Goal: Transaction & Acquisition: Obtain resource

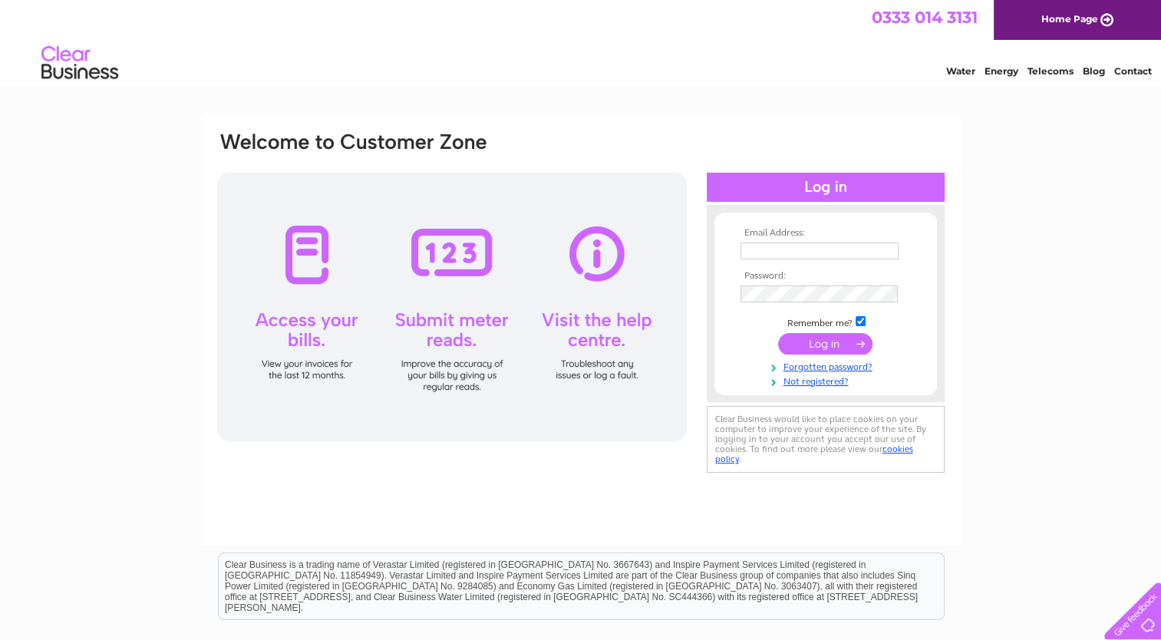
click at [850, 244] on input "text" at bounding box center [819, 250] width 158 height 17
type input "enquiries@bearhugscaninehydrotherapy.co.uk"
click at [851, 341] on input "submit" at bounding box center [825, 343] width 94 height 21
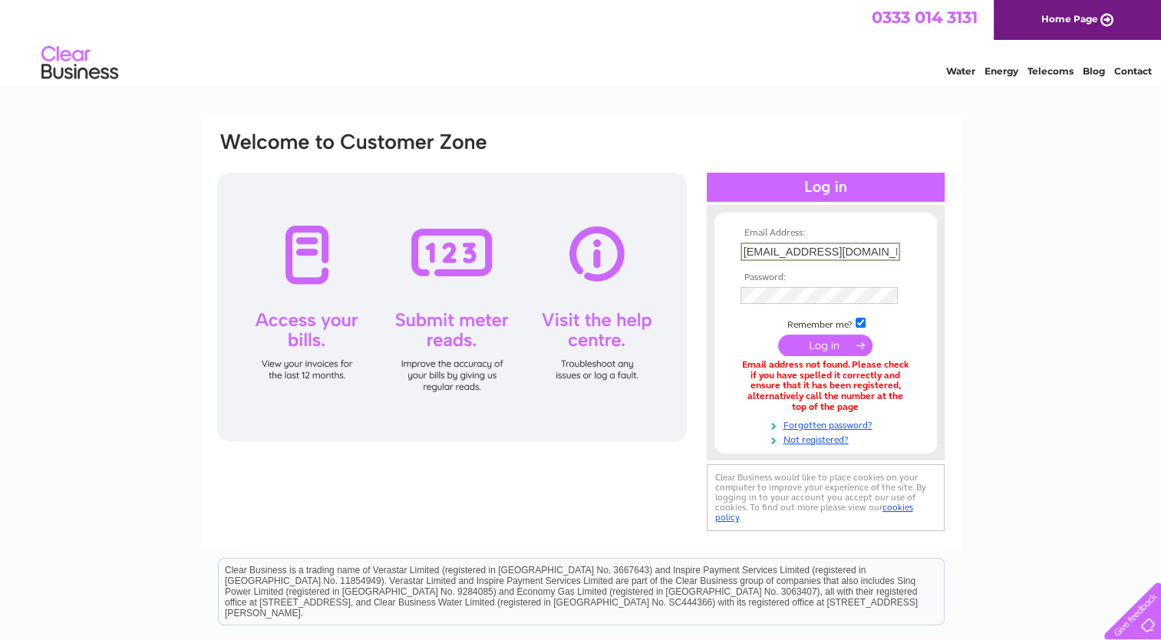
click at [789, 250] on input "enquiries@bearhugscaninehydrotherapy.co.uk" at bounding box center [820, 251] width 160 height 18
click at [956, 259] on div "Email Address: enquiries@bearhugscaninehydrotherapy.co.uk Password:" at bounding box center [581, 332] width 760 height 435
click at [835, 334] on input "submit" at bounding box center [825, 343] width 94 height 21
click at [829, 303] on td at bounding box center [826, 294] width 178 height 25
click at [838, 252] on input "enquiries@bearhugscaninehydrotherapy.co.uk" at bounding box center [820, 251] width 160 height 18
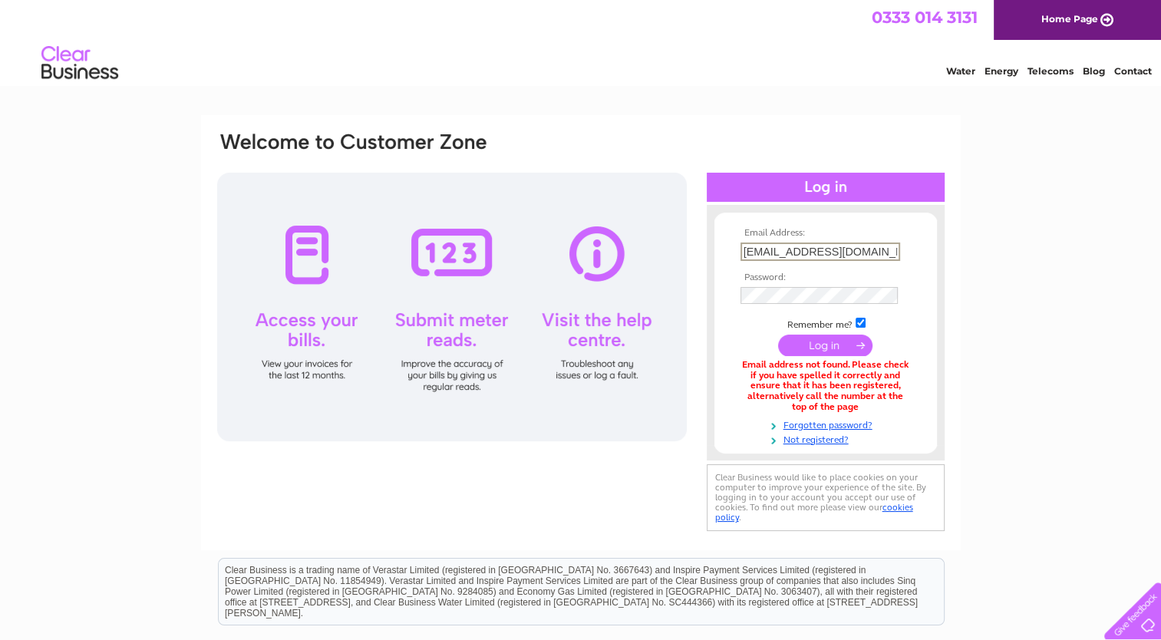
click at [838, 252] on input "enquiries@bearhugscaninehydrotherapy.co.uk" at bounding box center [820, 251] width 160 height 18
drag, startPoint x: 787, startPoint y: 248, endPoint x: 736, endPoint y: 252, distance: 51.6
click at [737, 252] on td "[EMAIL_ADDRESS][DOMAIN_NAME]" at bounding box center [826, 252] width 178 height 26
type input "emma@bearhugscaninehydrotherapy.co.uk"
click at [832, 338] on input "submit" at bounding box center [825, 343] width 94 height 21
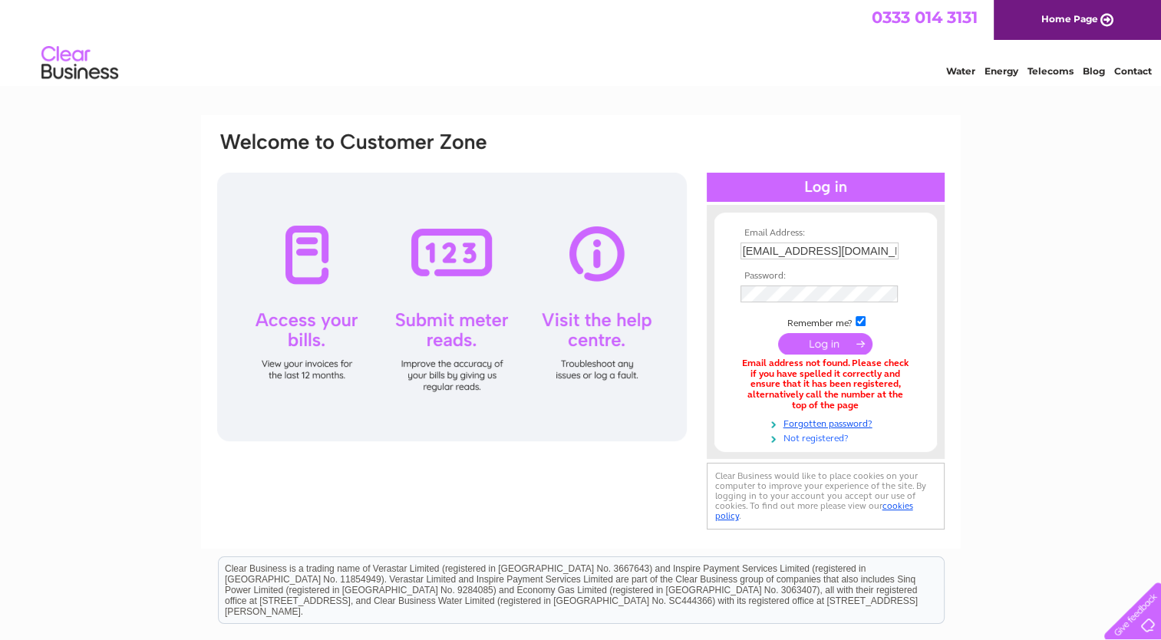
click at [819, 431] on link "Not registered?" at bounding box center [827, 437] width 174 height 15
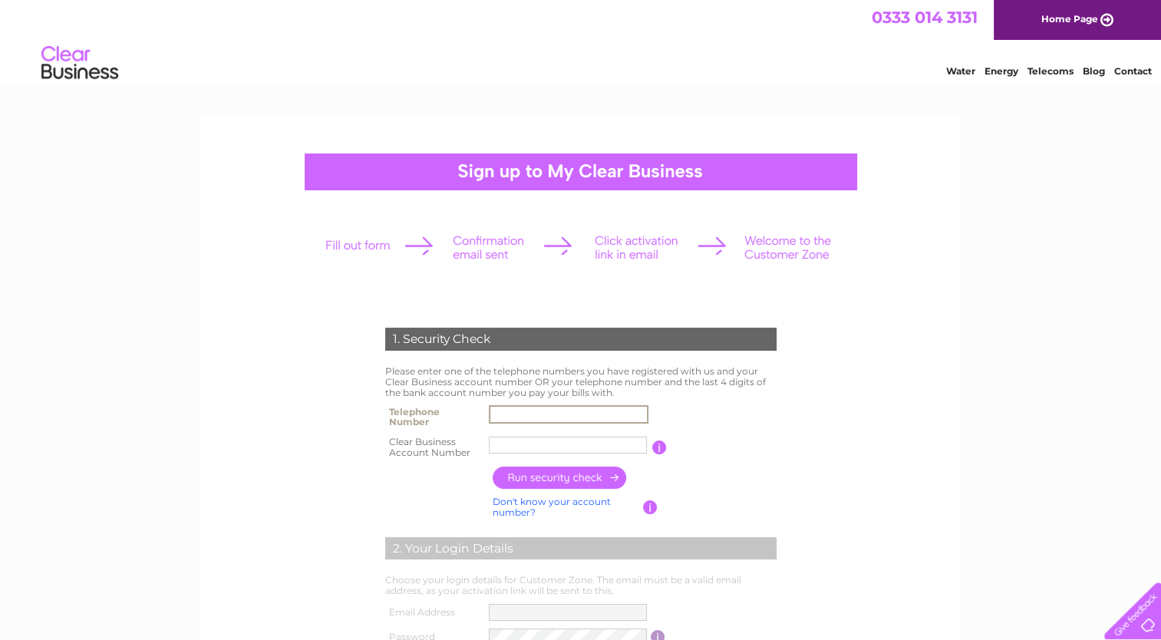
click at [617, 406] on input "text" at bounding box center [569, 414] width 160 height 18
type input "01902495394"
type input "Bearhugs"
type input "07805118765"
click at [660, 452] on input "button" at bounding box center [658, 447] width 15 height 14
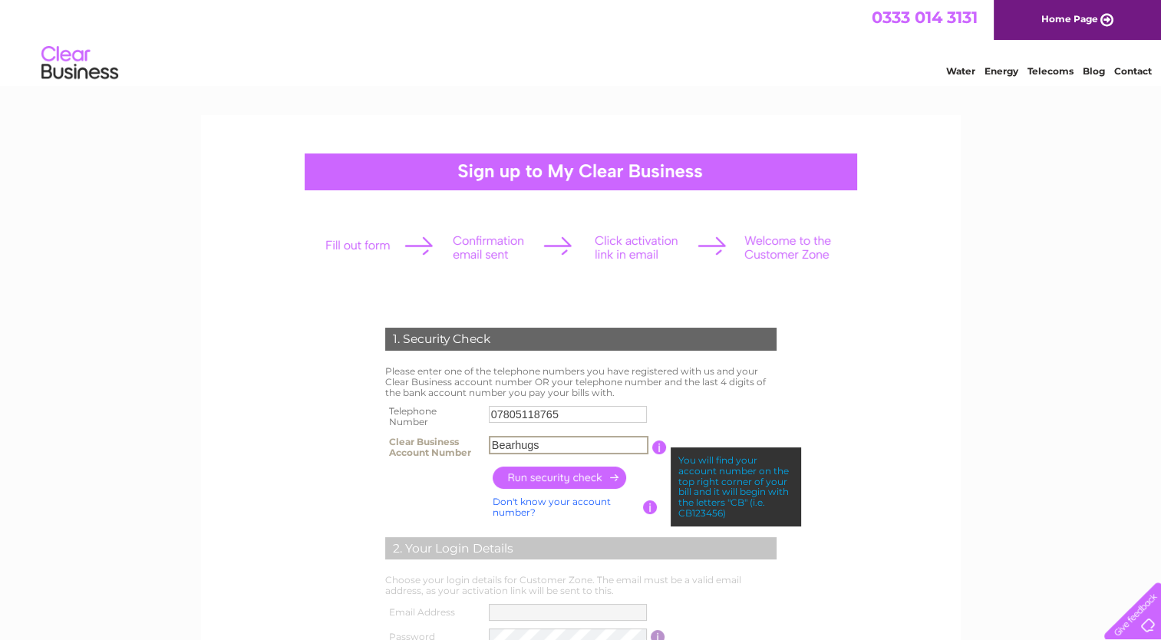
click at [624, 442] on input "Bearhugs" at bounding box center [569, 445] width 160 height 18
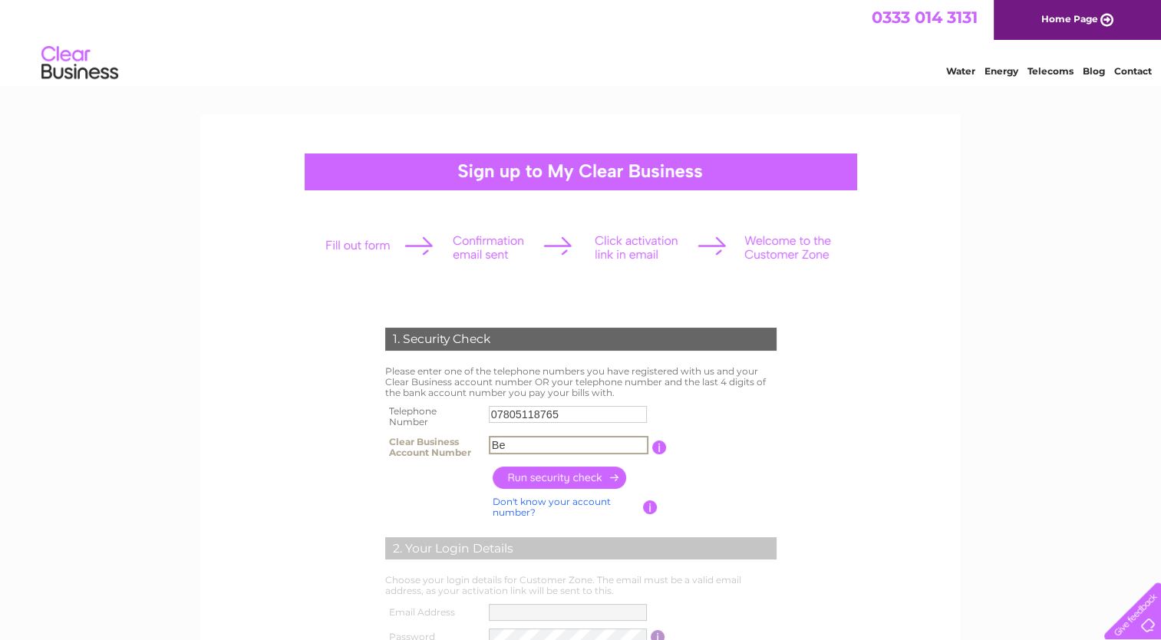
type input "B"
type input "1147200"
click at [601, 477] on input "button" at bounding box center [560, 477] width 135 height 22
type input "**********"
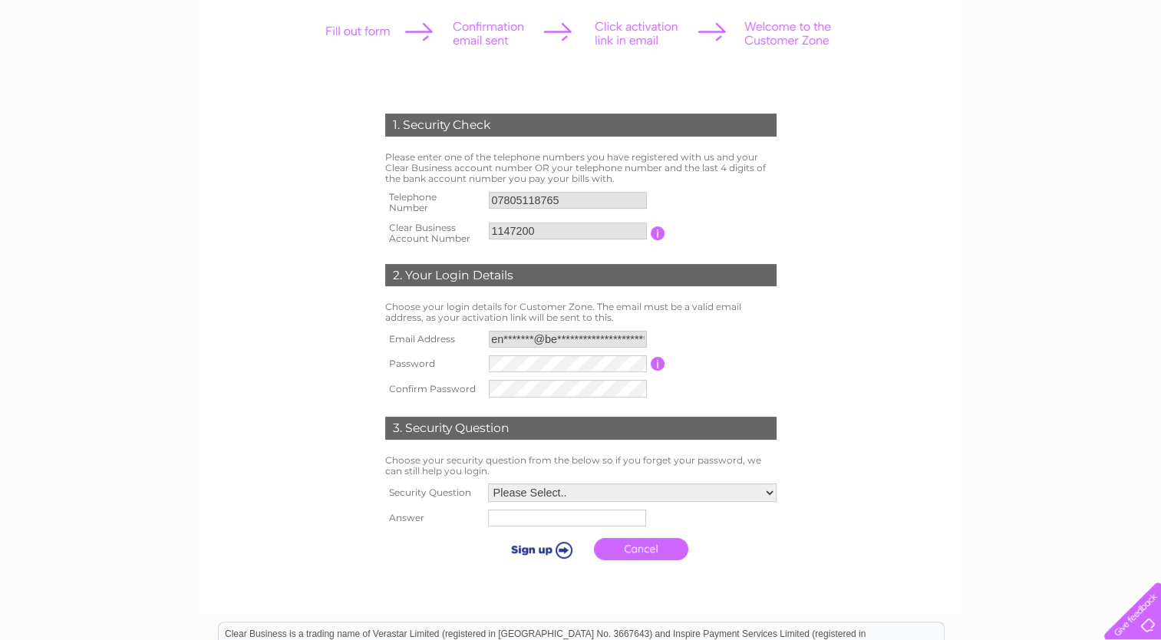
scroll to position [217, 0]
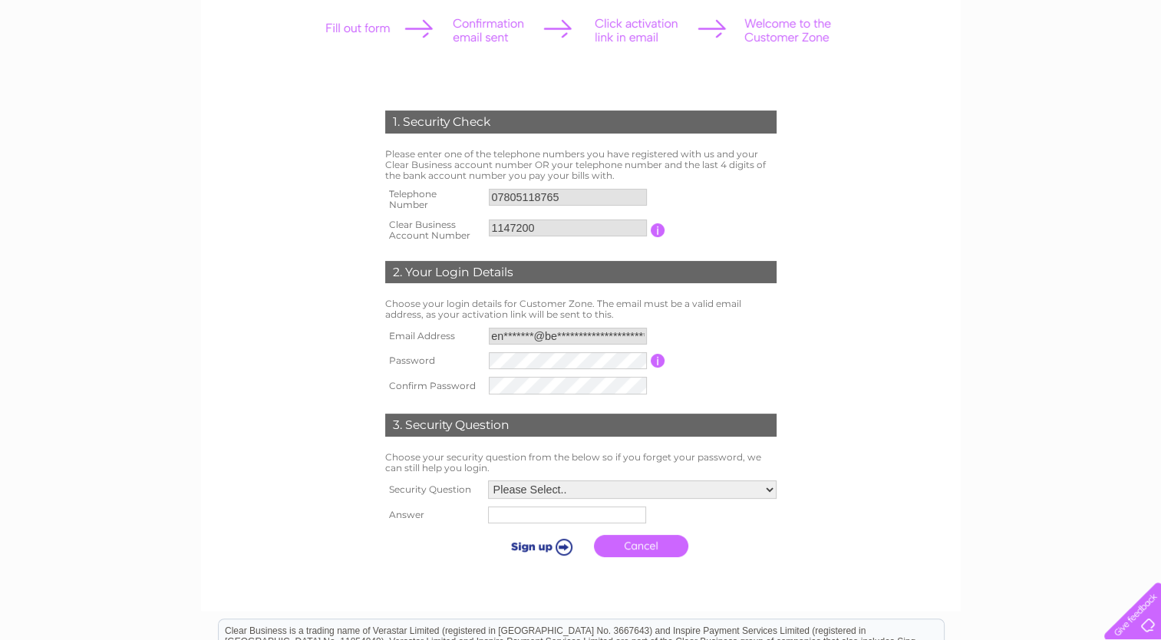
click at [658, 363] on input "button" at bounding box center [658, 361] width 15 height 14
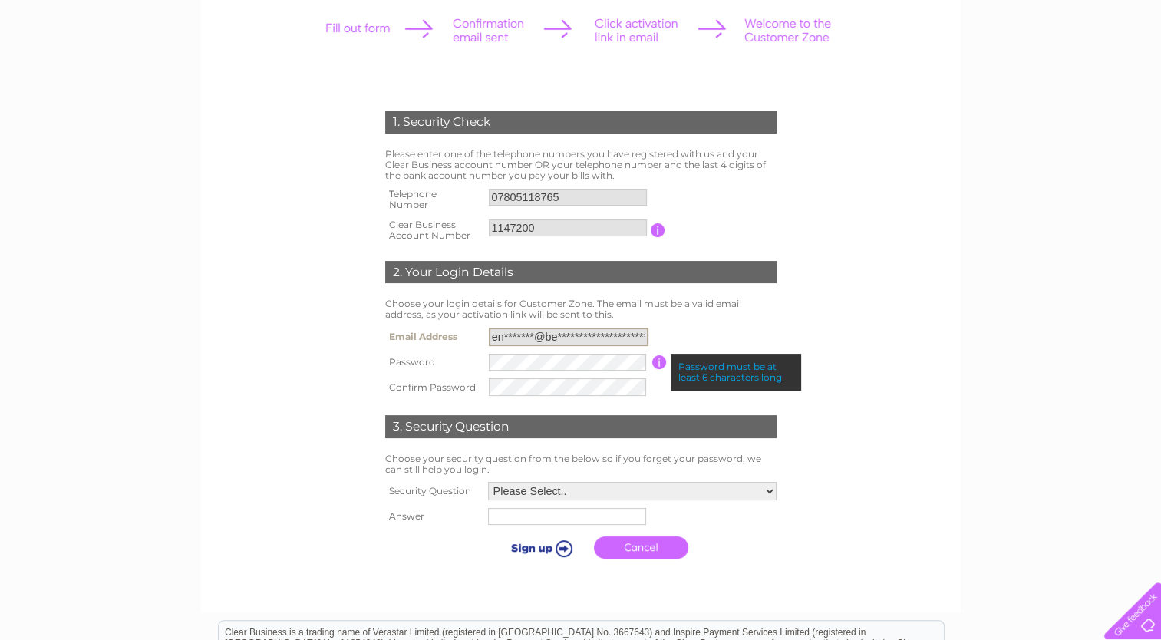
click at [626, 331] on input "**********" at bounding box center [569, 337] width 160 height 18
drag, startPoint x: 493, startPoint y: 336, endPoint x: 757, endPoint y: 370, distance: 266.1
click at [757, 370] on tbody "**********" at bounding box center [580, 362] width 399 height 76
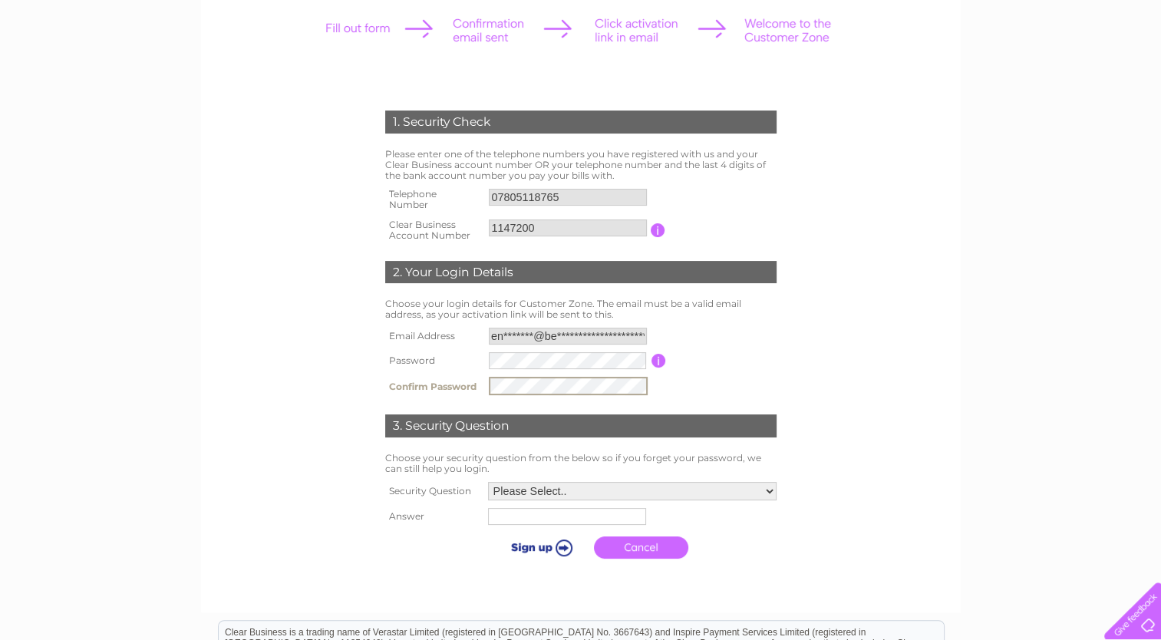
click at [492, 536] on input "submit" at bounding box center [539, 546] width 94 height 21
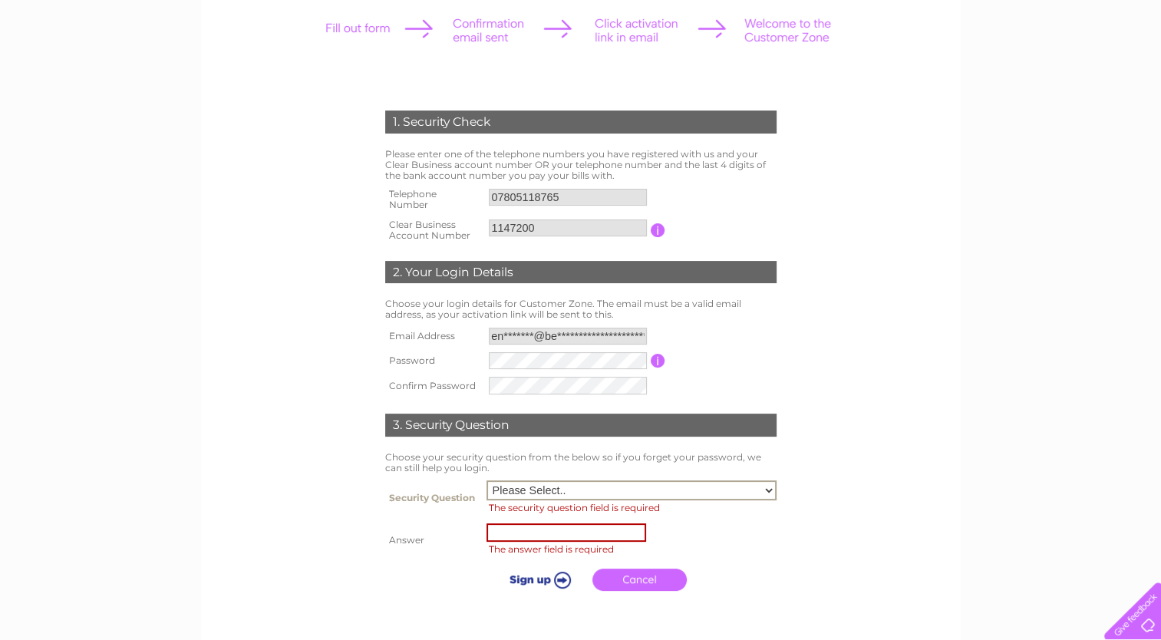
click at [713, 488] on select "Please Select.. In what town or city was your first job? In what town or city d…" at bounding box center [631, 490] width 290 height 20
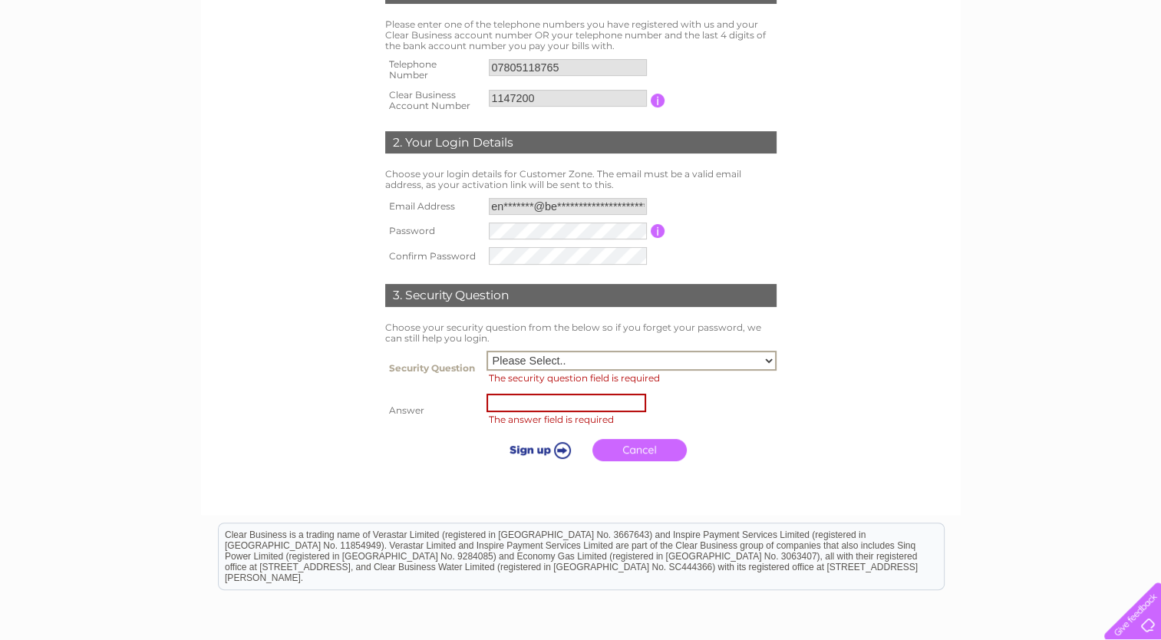
scroll to position [354, 0]
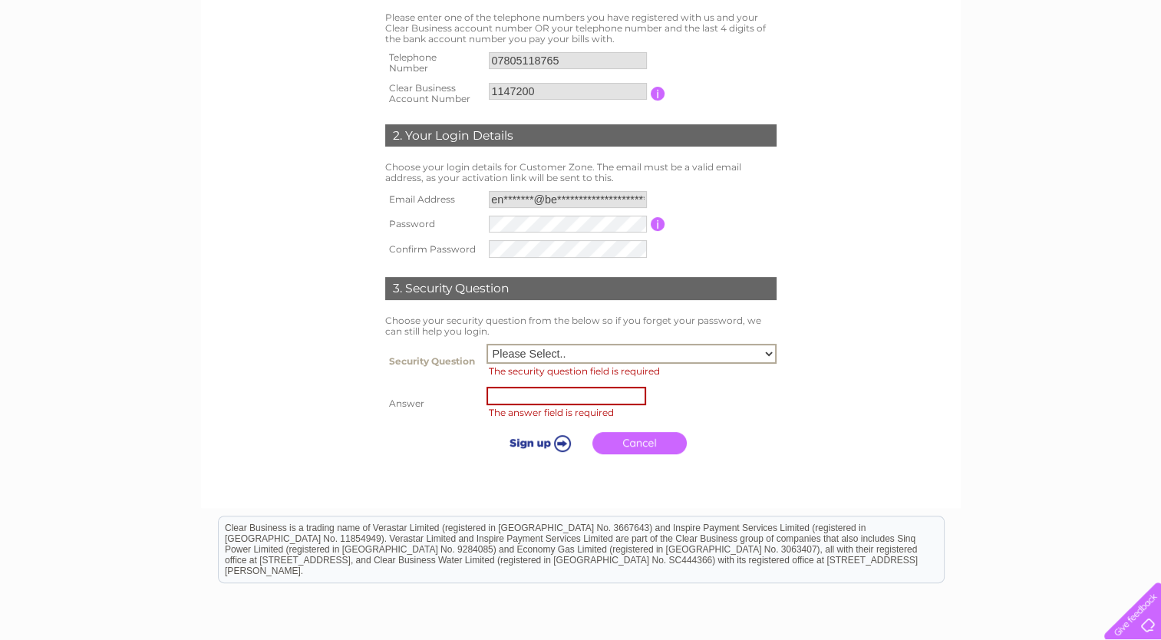
click at [733, 348] on select "Please Select.. In what town or city was your first job? In what town or city d…" at bounding box center [631, 354] width 290 height 20
select select "5"
click at [486, 344] on select "Please Select.. In what town or city was your first job? In what town or city d…" at bounding box center [631, 354] width 290 height 20
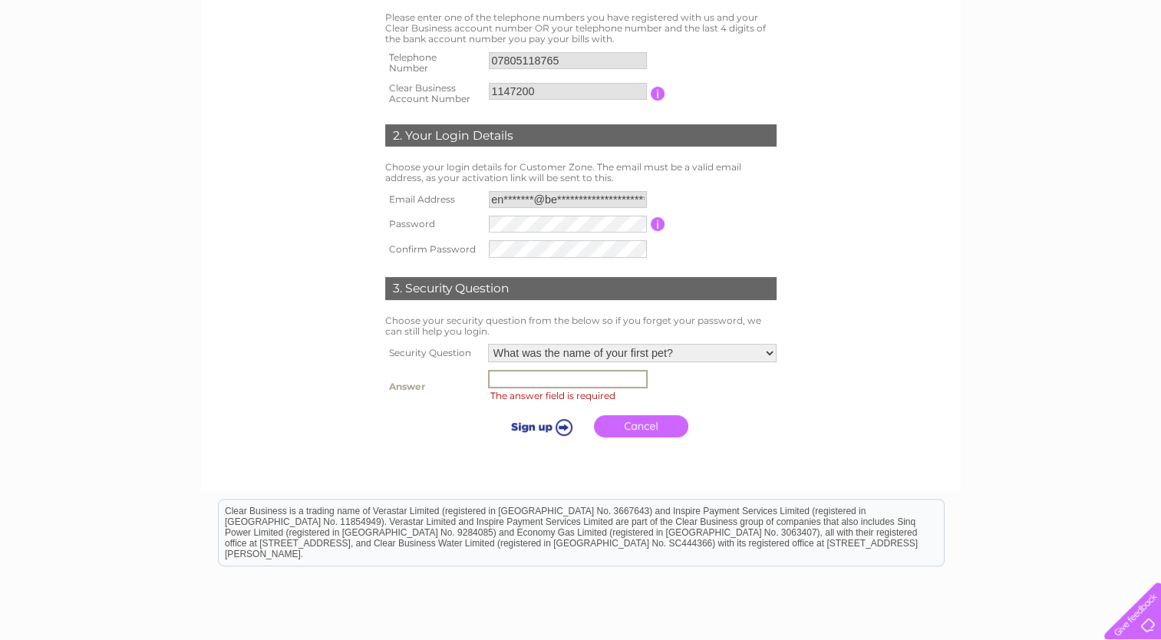
click at [616, 375] on input "text" at bounding box center [568, 379] width 160 height 18
type input "Tige"
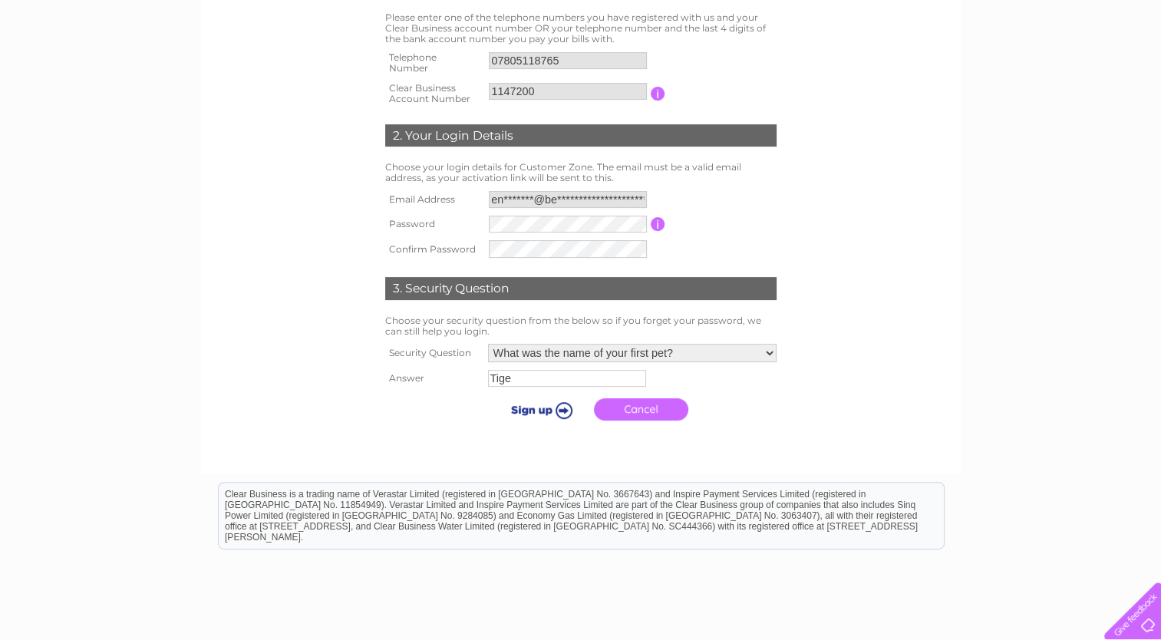
click at [657, 416] on link "Cancel" at bounding box center [641, 409] width 94 height 22
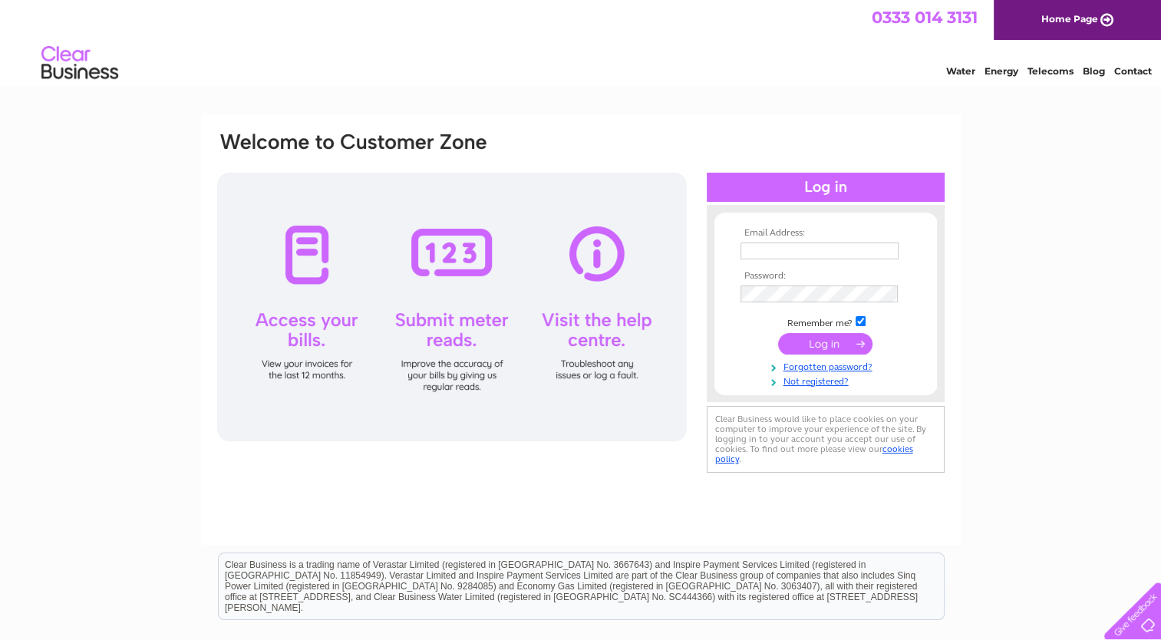
click at [761, 260] on td at bounding box center [826, 251] width 178 height 25
click at [761, 255] on input "text" at bounding box center [820, 251] width 160 height 18
type input "**********"
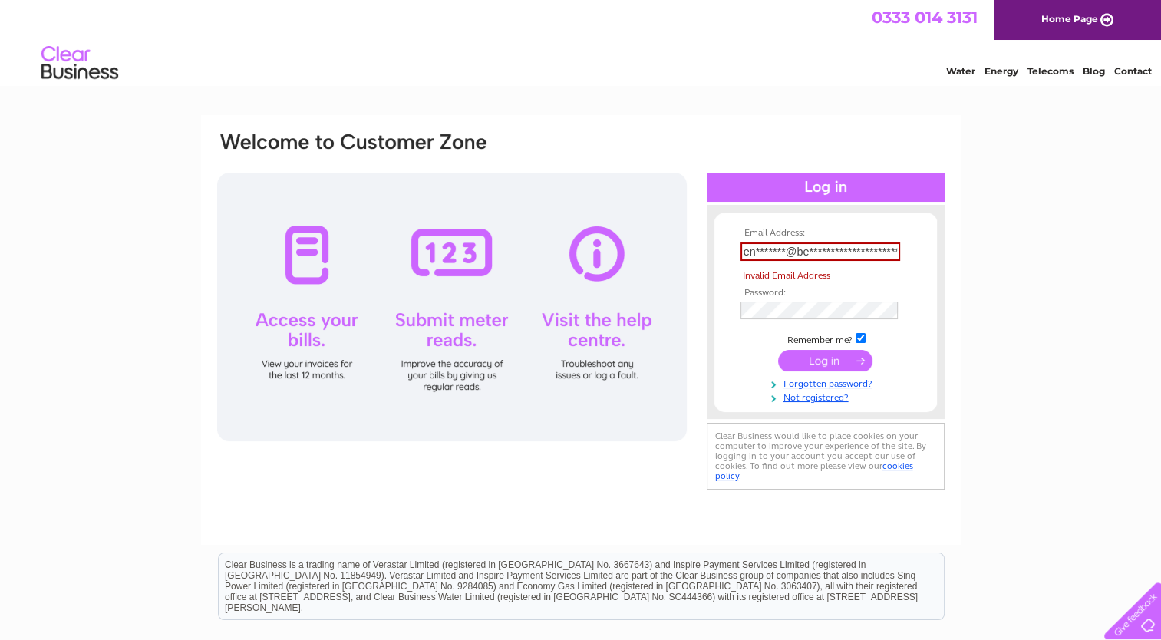
click at [804, 345] on tbody "**********" at bounding box center [826, 316] width 178 height 176
click at [807, 400] on link "Not registered?" at bounding box center [827, 396] width 174 height 15
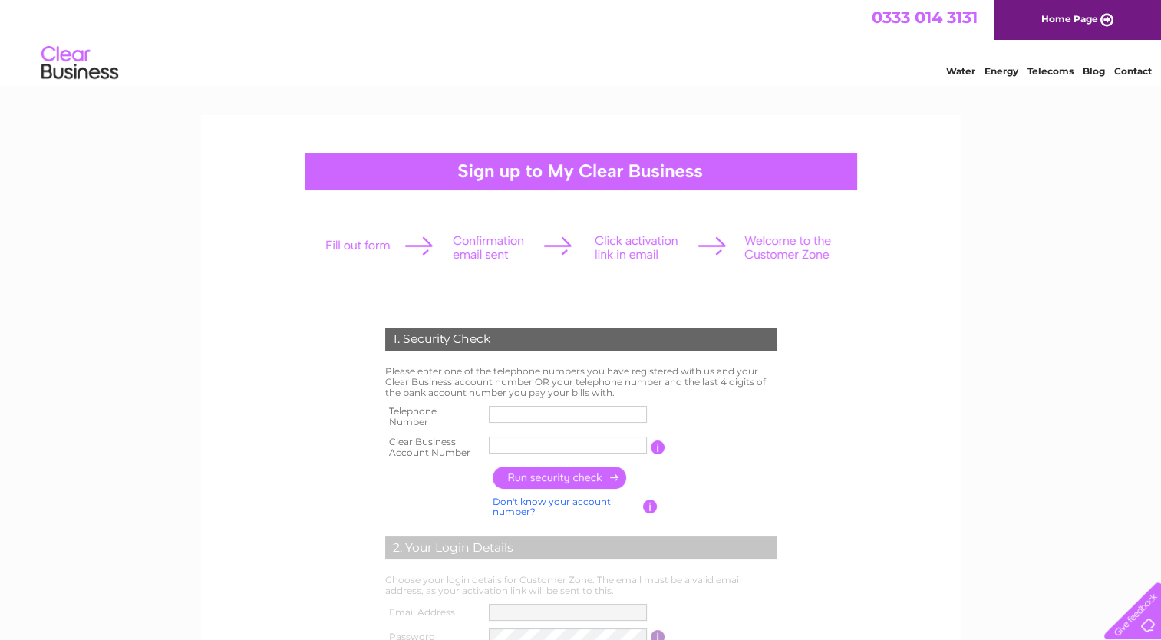
click at [608, 412] on input "text" at bounding box center [568, 414] width 158 height 17
type input "01902495394"
click at [604, 434] on td "Bearhugs" at bounding box center [568, 447] width 167 height 31
click at [605, 440] on input "Bearhugs" at bounding box center [569, 445] width 160 height 18
type input "B"
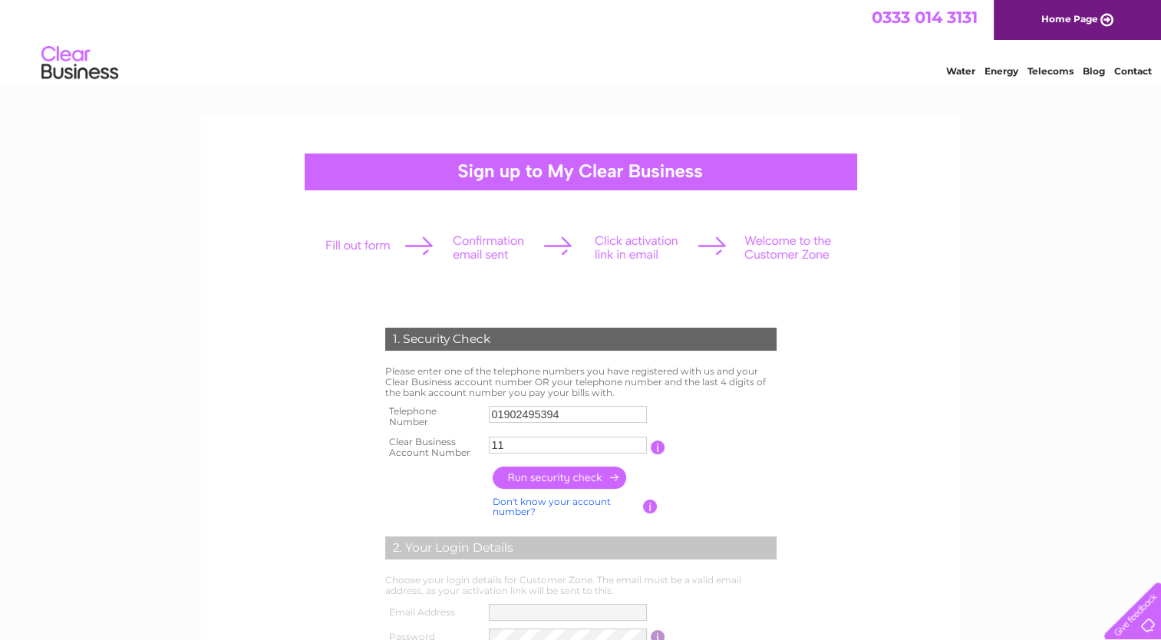
click at [785, 434] on div "1. Security Check Please enter one of the telephone numbers you have registered…" at bounding box center [580, 576] width 463 height 529
click at [598, 470] on input "button" at bounding box center [560, 477] width 135 height 22
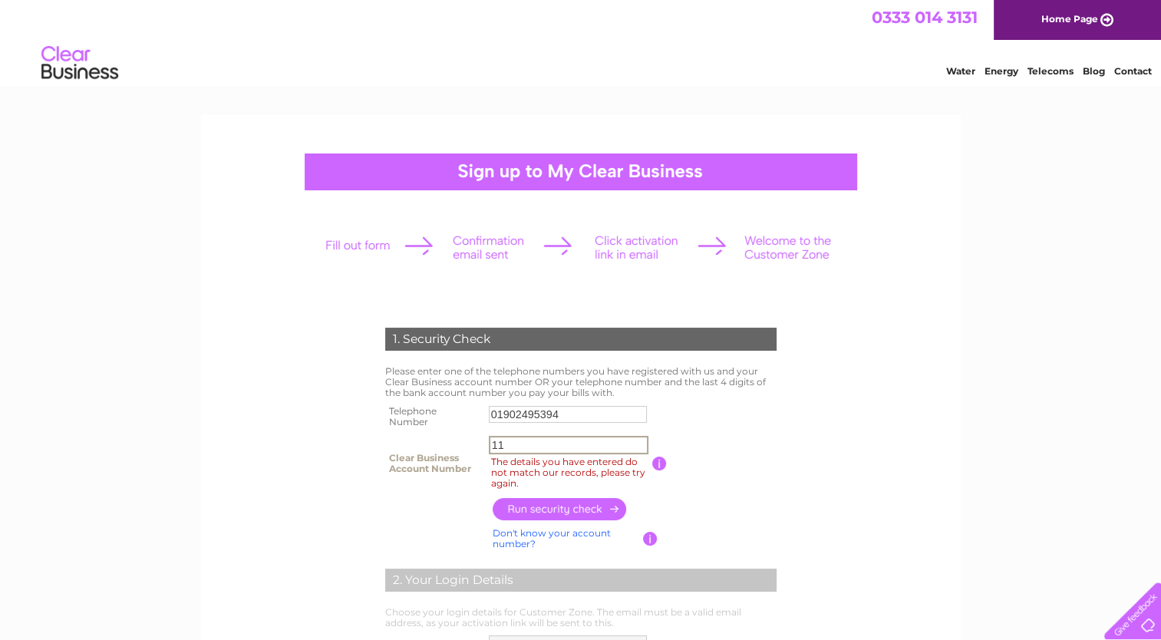
click at [624, 437] on input "11" at bounding box center [569, 445] width 160 height 18
type input "1147200"
click at [575, 510] on input "button" at bounding box center [560, 509] width 135 height 22
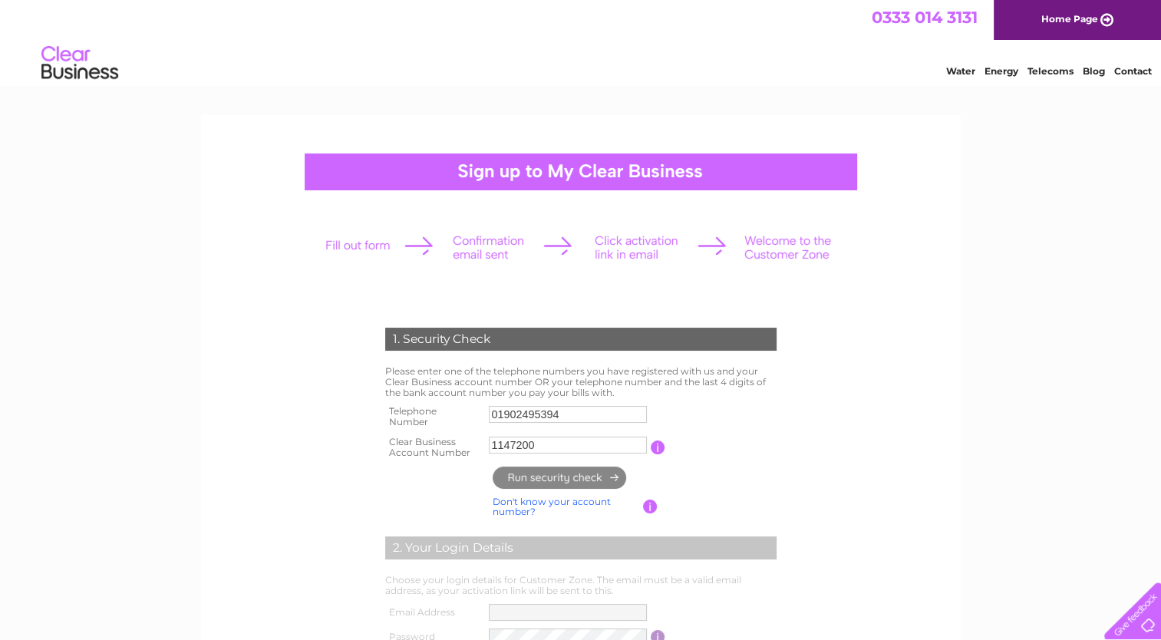
type input "**********"
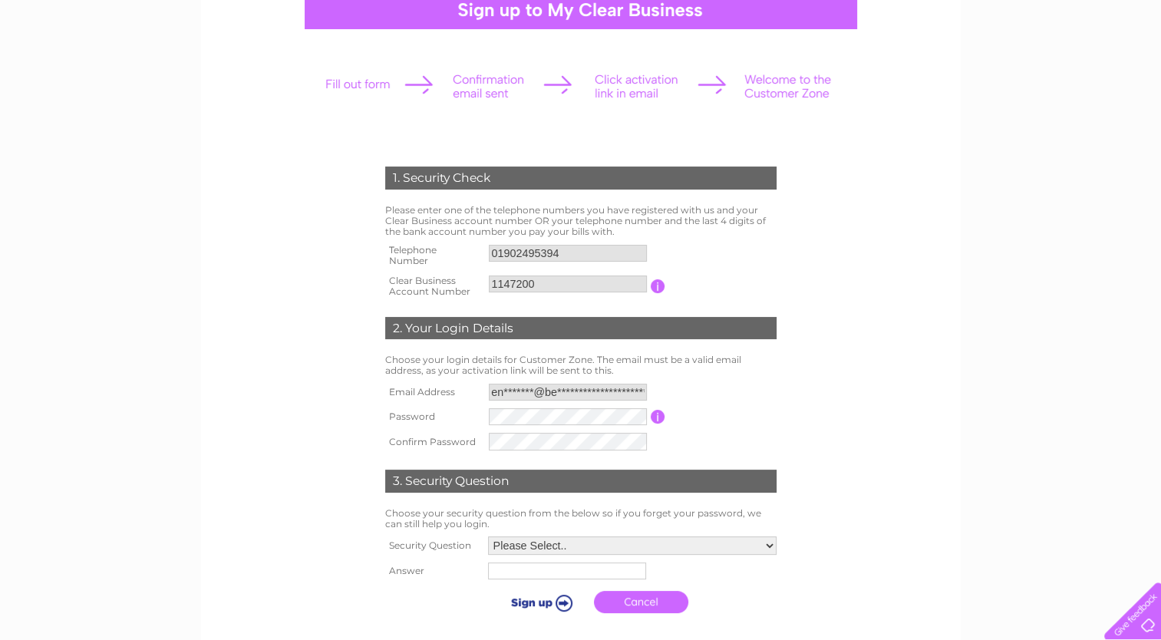
scroll to position [183, 0]
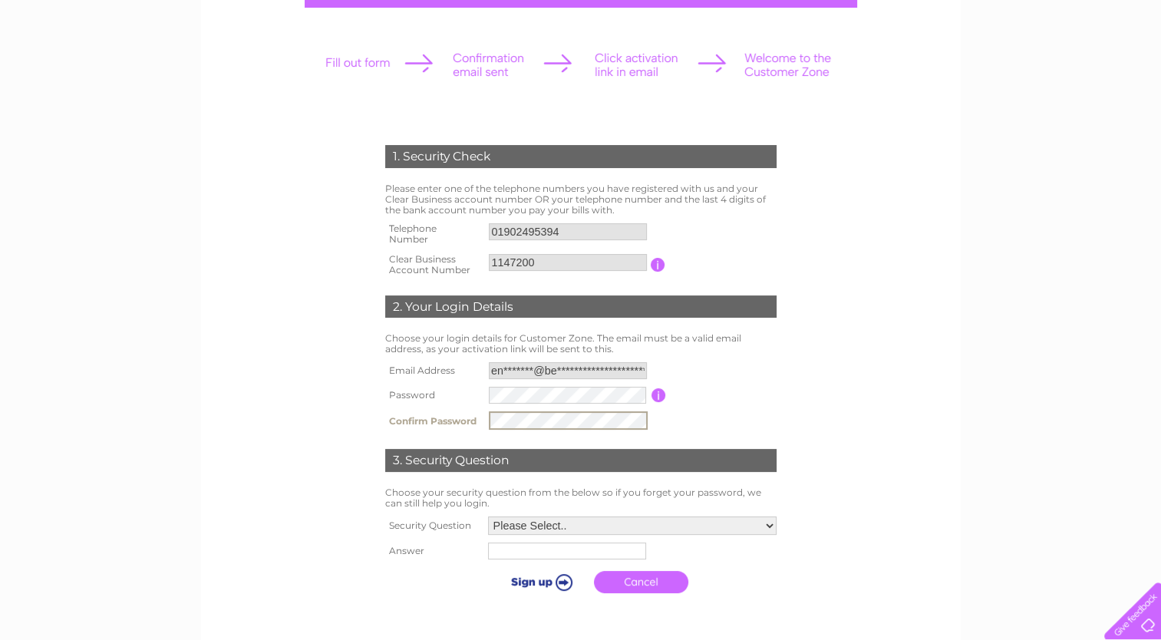
click at [697, 388] on td "Password must be at least 6 characters long" at bounding box center [723, 395] width 114 height 25
click at [675, 525] on select "Please Select.. In what town or city was your first job? In what town or city d…" at bounding box center [631, 525] width 290 height 20
select select "5"
click at [486, 515] on select "Please Select.. In what town or city was your first job? In what town or city d…" at bounding box center [631, 525] width 290 height 20
click at [571, 557] on input "text" at bounding box center [568, 550] width 160 height 18
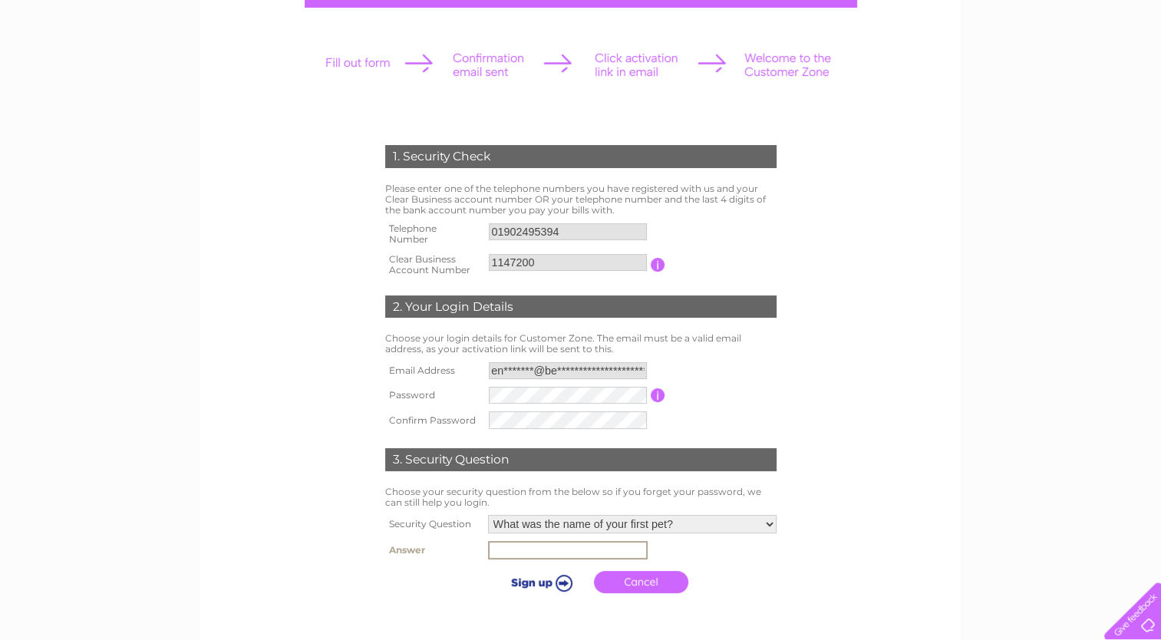
type input "Tige"
click at [562, 573] on input "submit" at bounding box center [539, 580] width 94 height 21
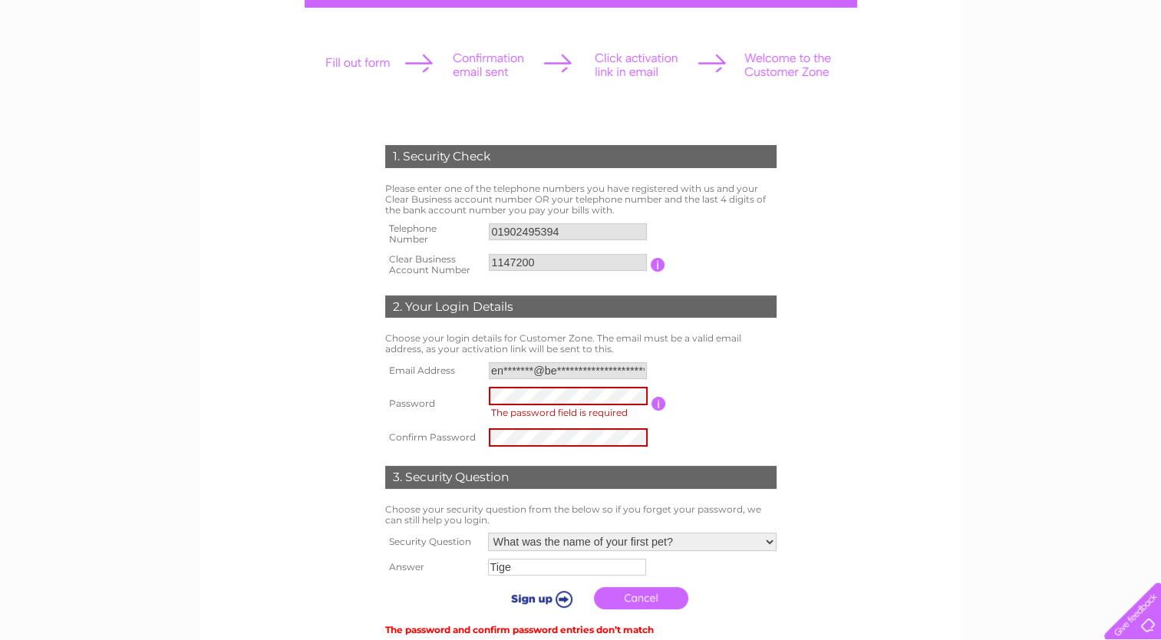
click at [727, 385] on td "Password must be at least 6 characters long" at bounding box center [723, 403] width 114 height 41
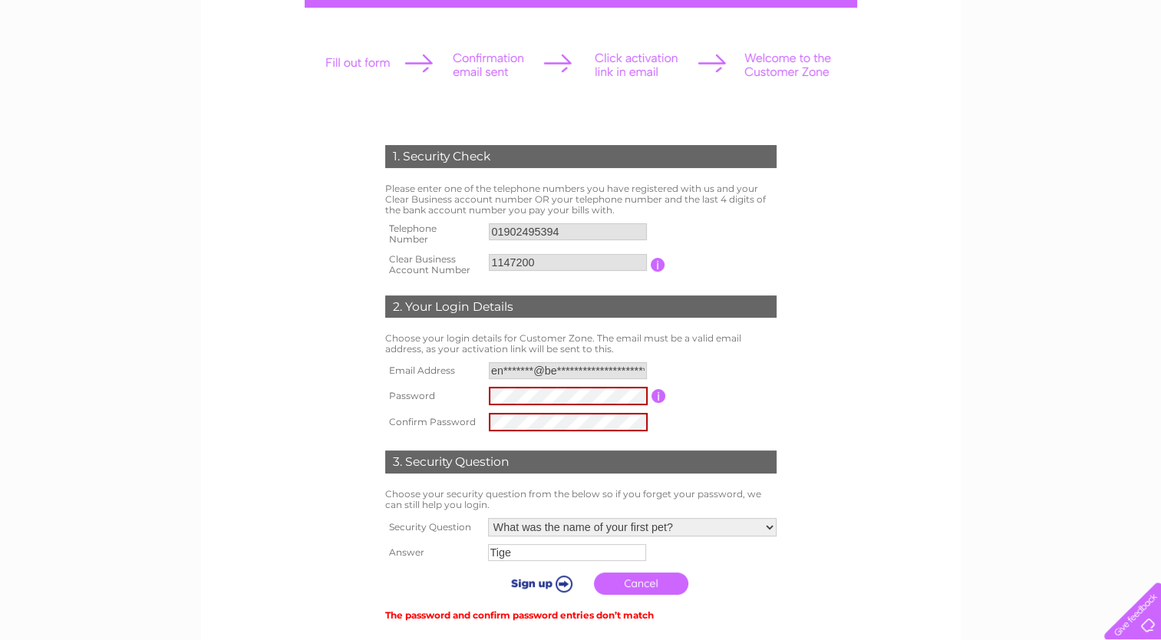
click at [562, 588] on input "submit" at bounding box center [539, 582] width 94 height 21
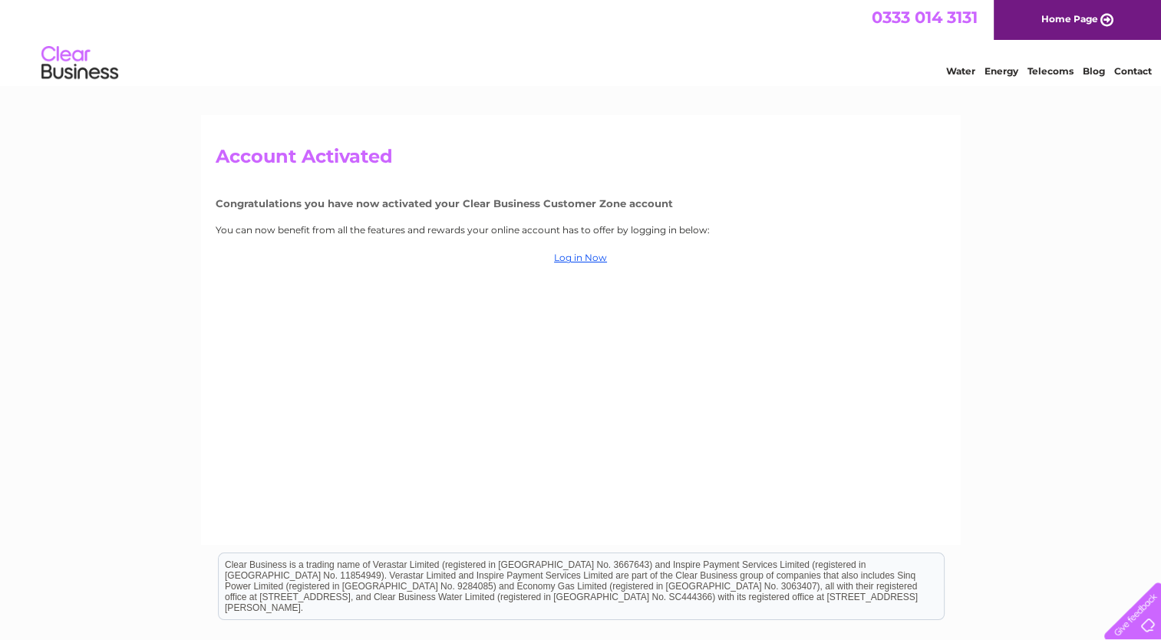
drag, startPoint x: 588, startPoint y: 249, endPoint x: 588, endPoint y: 265, distance: 16.1
click at [588, 265] on div "Account Activated Congratulations you have now activated your Clear Business Cu…" at bounding box center [581, 330] width 760 height 430
click at [586, 262] on link "Log in Now" at bounding box center [580, 258] width 53 height 12
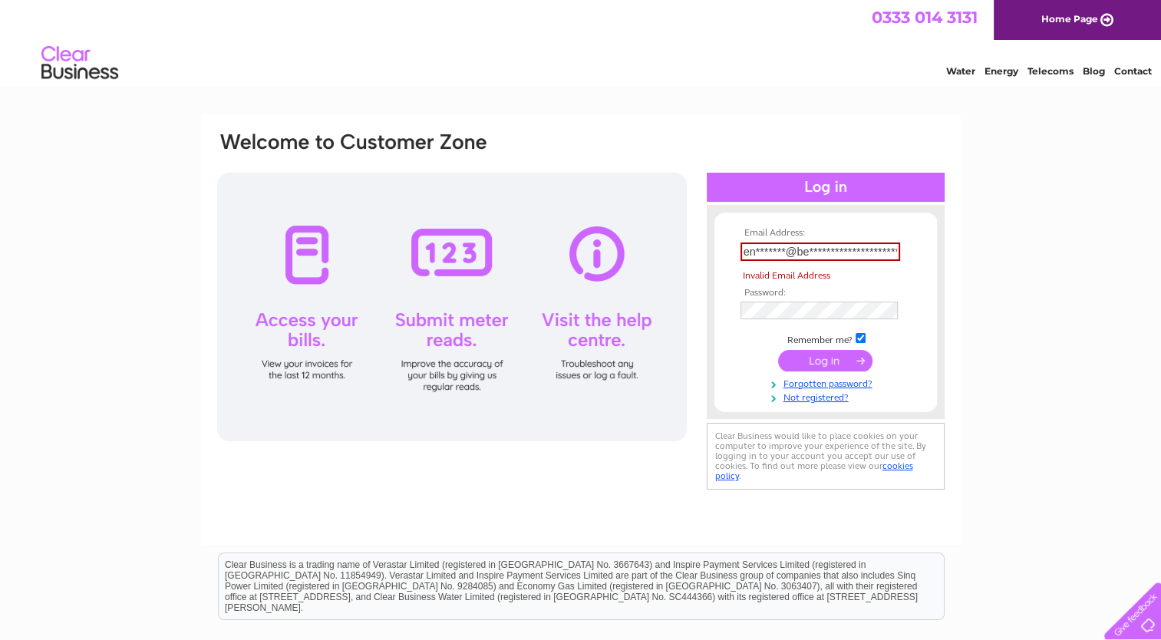
click at [849, 348] on td at bounding box center [826, 360] width 178 height 29
click at [849, 365] on input "submit" at bounding box center [825, 360] width 94 height 21
click at [839, 258] on input "**********" at bounding box center [820, 251] width 160 height 18
type input "enquiries@bearhugscaninehydrotherapy.co.uk"
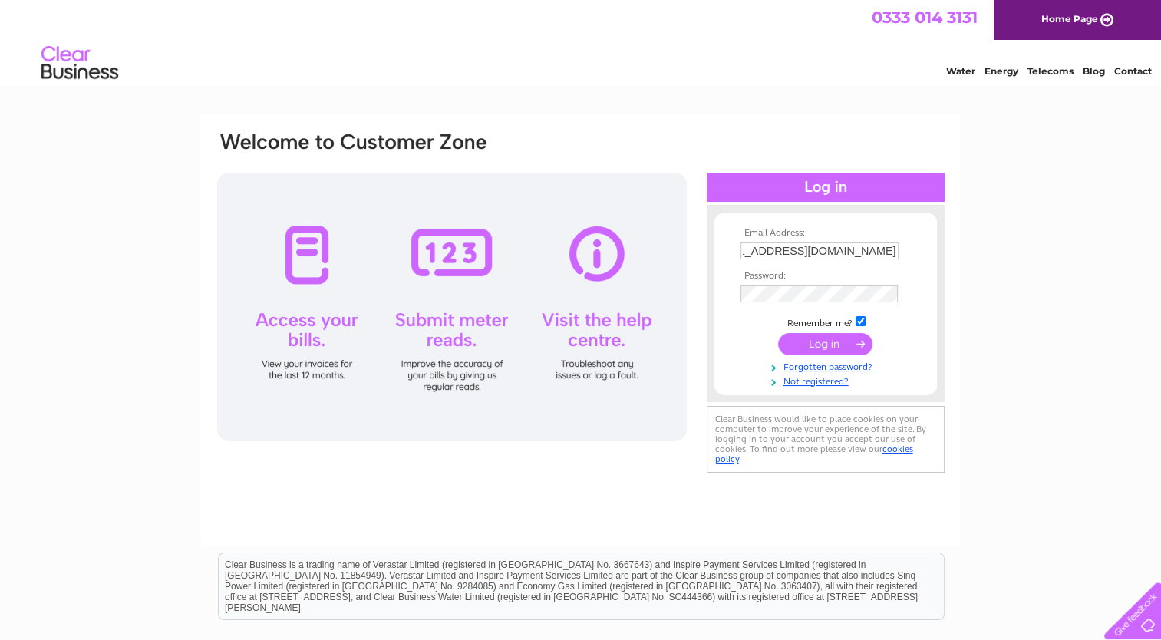
scroll to position [0, 0]
click at [744, 328] on td "Remember me?" at bounding box center [826, 321] width 178 height 15
click at [806, 343] on input "submit" at bounding box center [825, 343] width 94 height 21
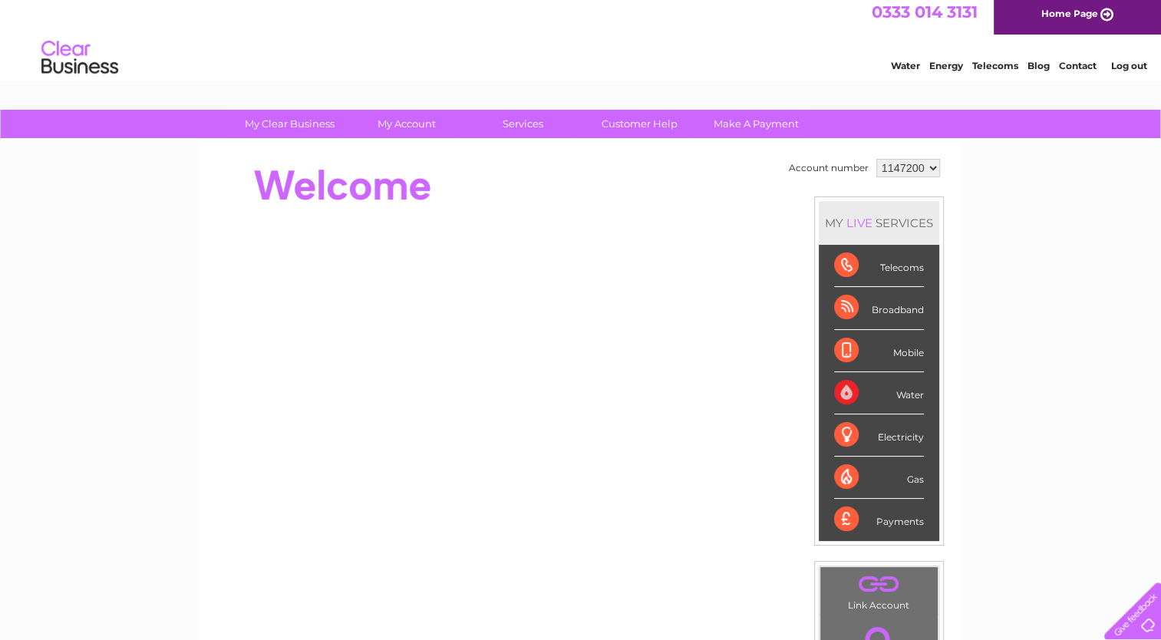
scroll to position [4, 0]
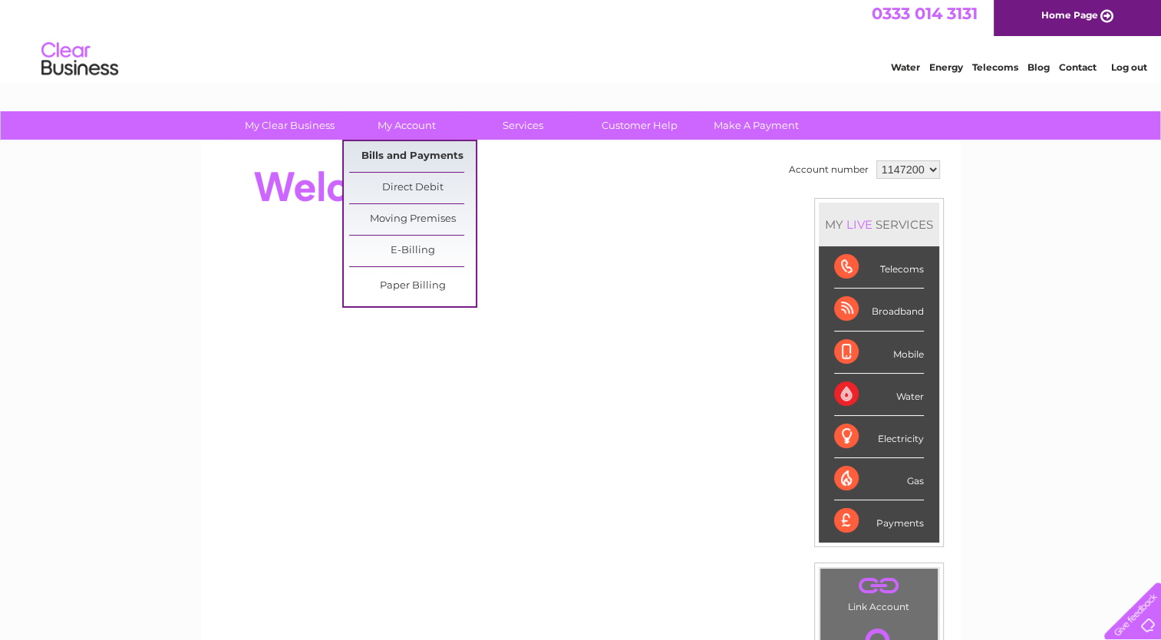
click at [411, 143] on link "Bills and Payments" at bounding box center [412, 156] width 127 height 31
click at [411, 155] on link "Bills and Payments" at bounding box center [412, 156] width 127 height 31
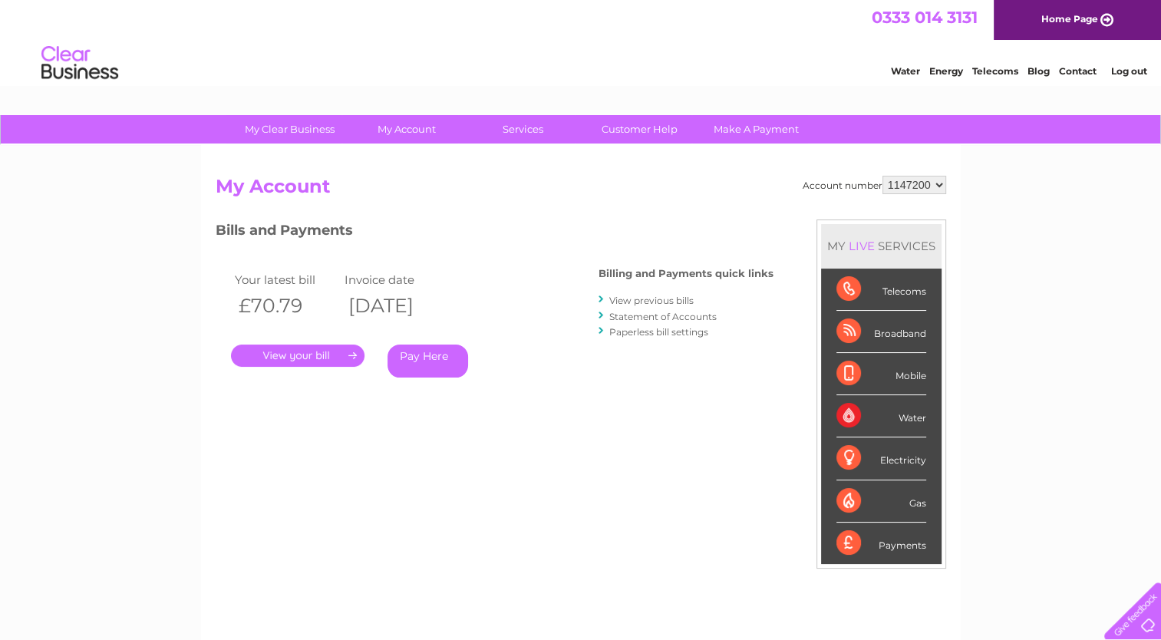
click at [343, 354] on link "." at bounding box center [297, 355] width 133 height 22
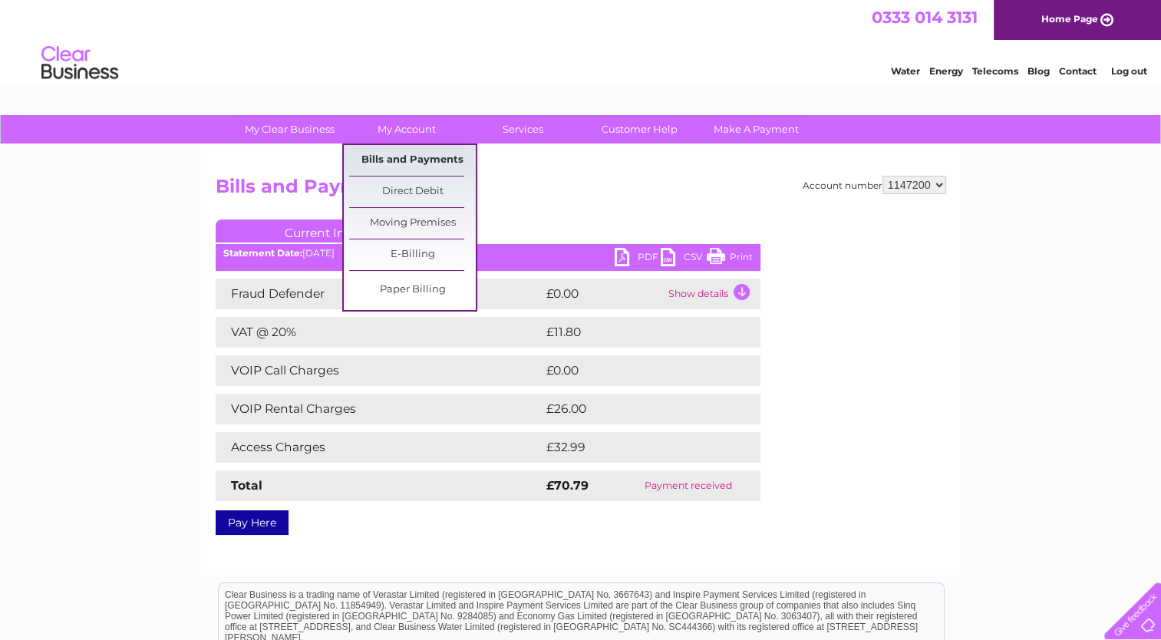
click at [426, 160] on link "Bills and Payments" at bounding box center [412, 160] width 127 height 31
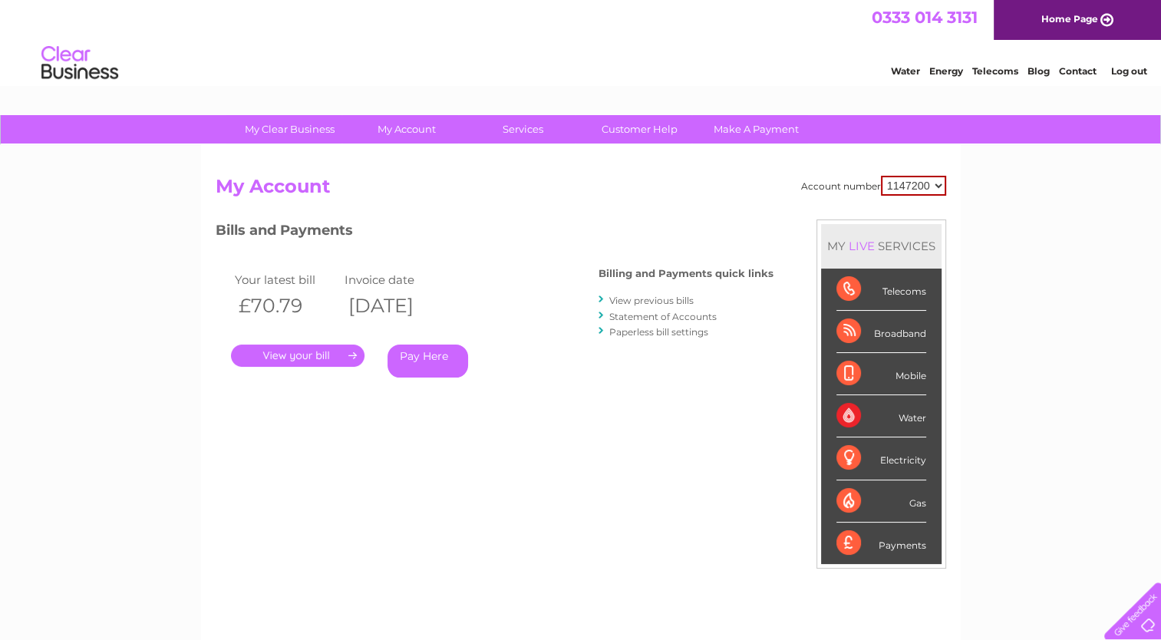
click at [903, 282] on div "Telecoms" at bounding box center [881, 290] width 90 height 42
click at [628, 297] on link "View previous bills" at bounding box center [651, 301] width 84 height 12
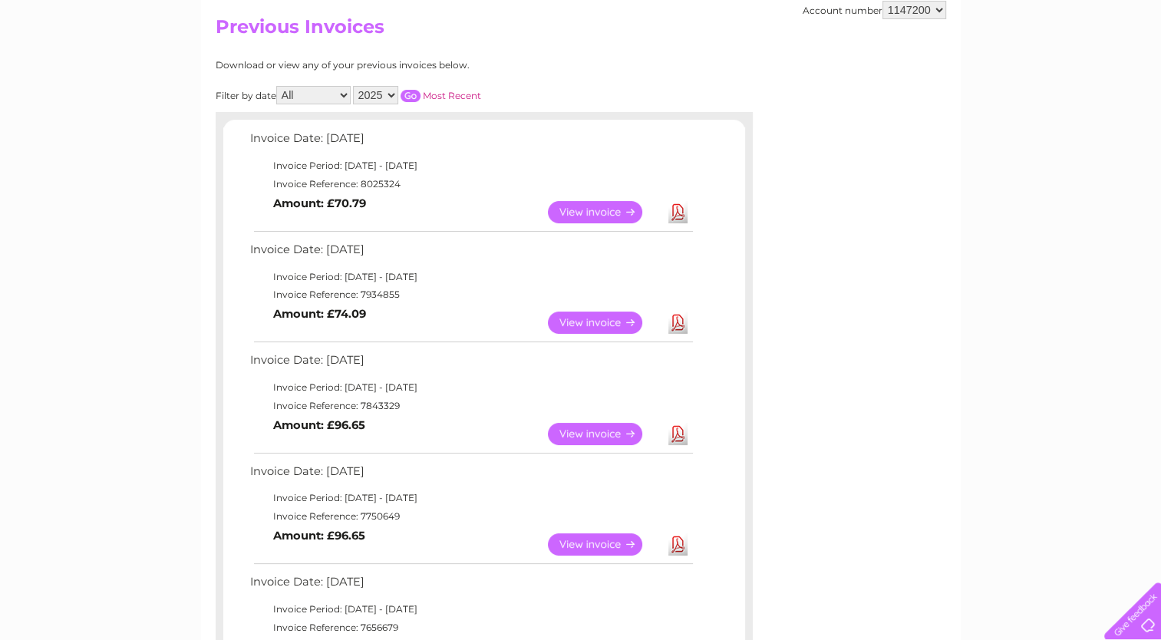
scroll to position [133, 0]
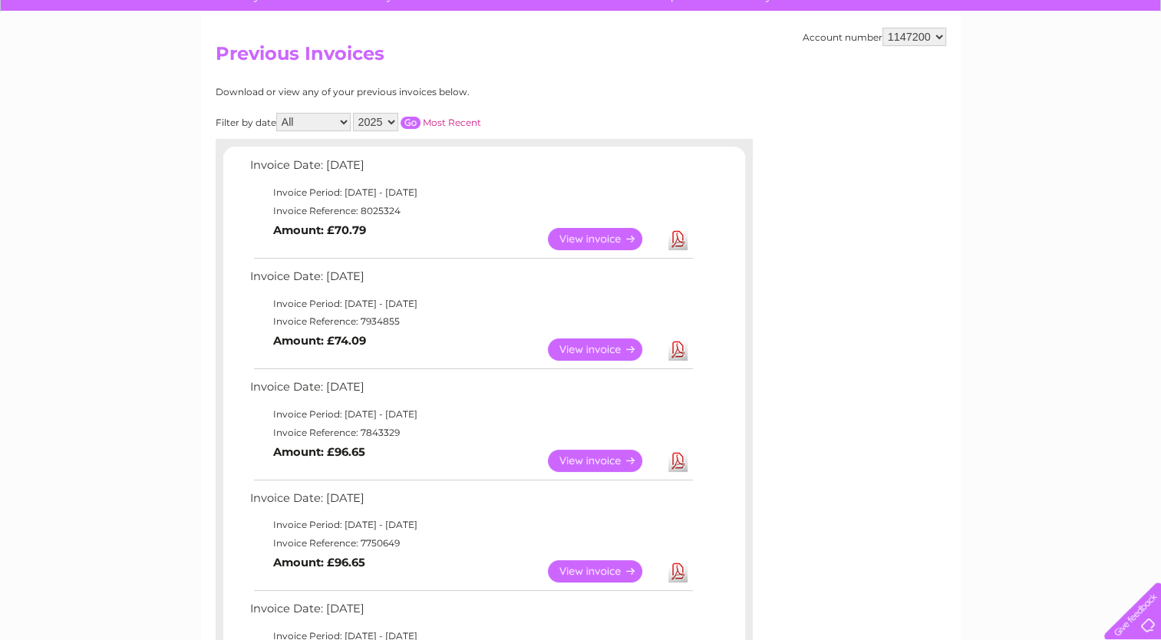
click at [379, 124] on select "2025 2024 2023 2022" at bounding box center [375, 122] width 45 height 18
select select "2024"
click at [354, 113] on select "2025 2024 2023 2022" at bounding box center [375, 122] width 45 height 18
click at [417, 114] on div "Filter by date All January February March April May June July August September …" at bounding box center [417, 122] width 403 height 18
click at [414, 119] on input "button" at bounding box center [410, 123] width 20 height 12
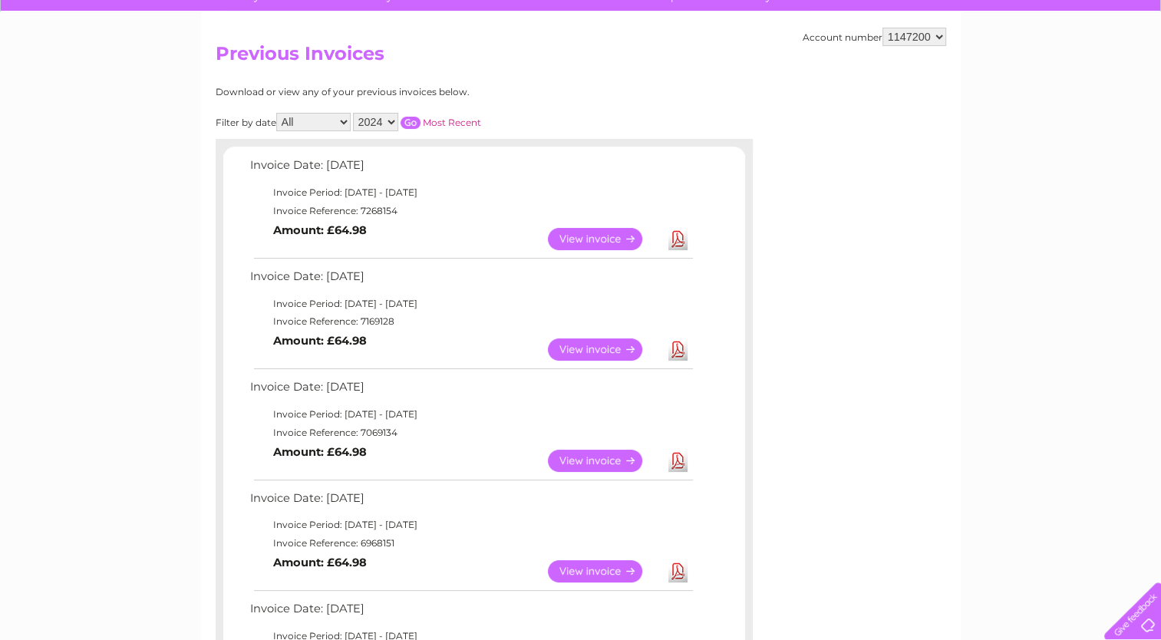
click at [606, 236] on link "View" at bounding box center [604, 239] width 113 height 22
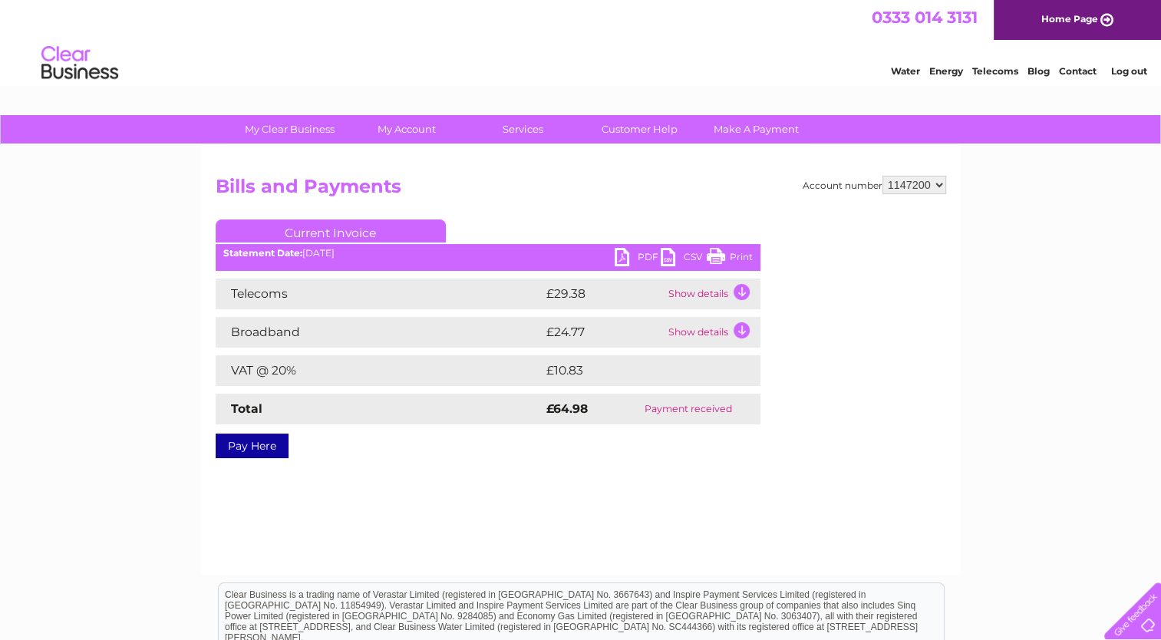
click at [624, 255] on link "PDF" at bounding box center [638, 259] width 46 height 22
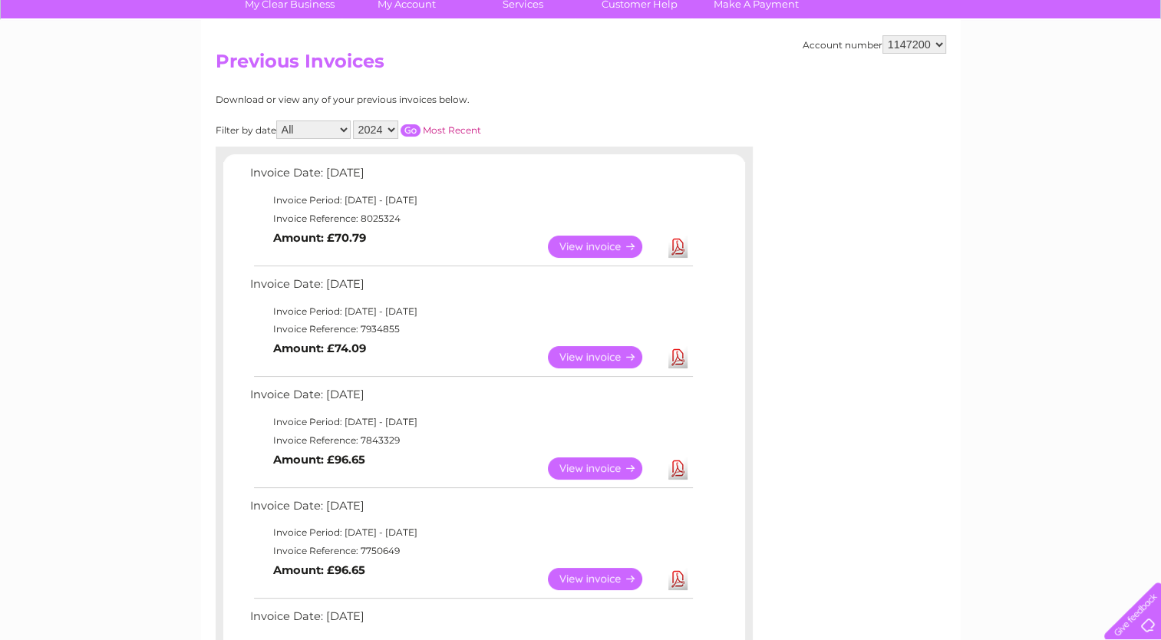
click at [414, 131] on input "button" at bounding box center [410, 130] width 20 height 12
click at [681, 358] on link "Download" at bounding box center [677, 357] width 19 height 22
click at [677, 466] on link "Download" at bounding box center [677, 468] width 19 height 22
click at [677, 575] on link "Download" at bounding box center [677, 579] width 19 height 22
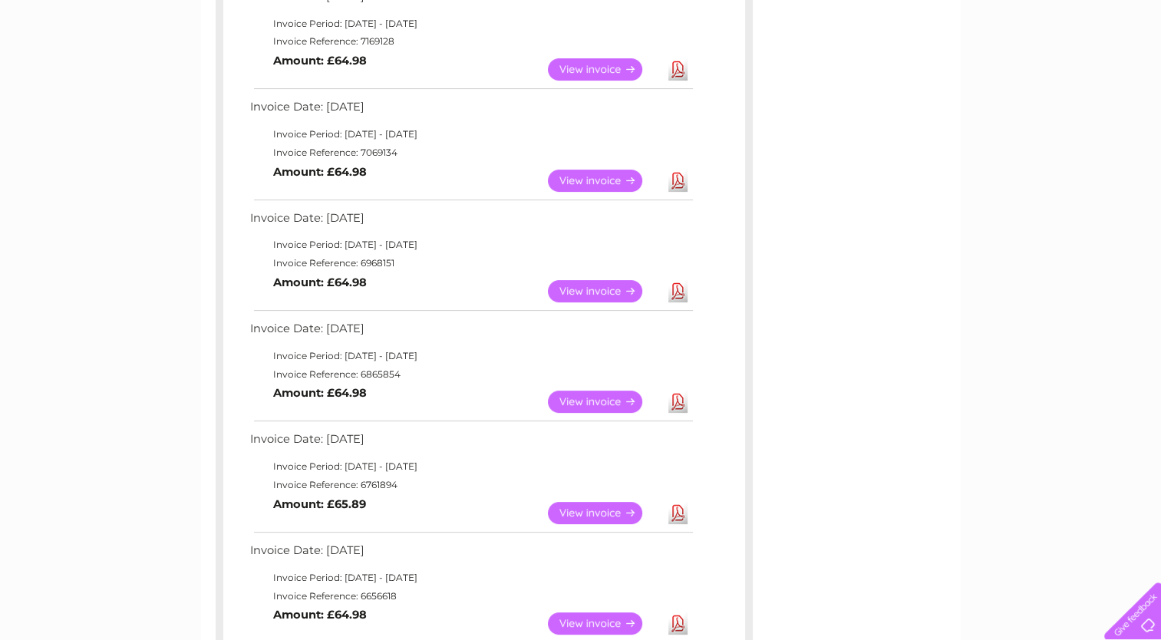
scroll to position [427, 0]
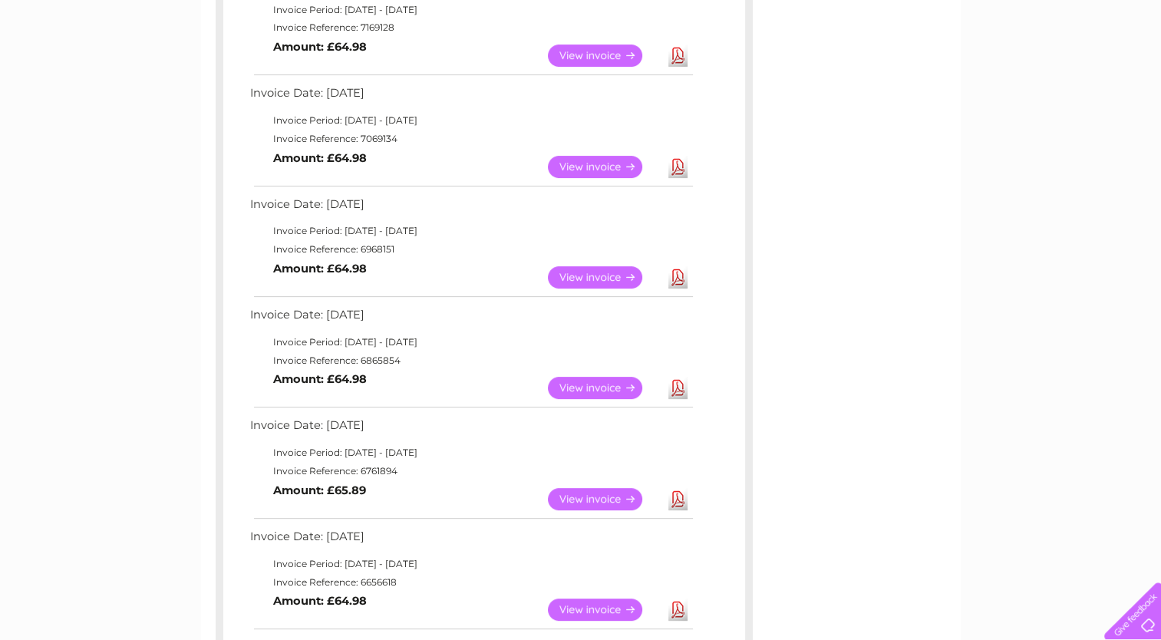
click at [678, 383] on link "Download" at bounding box center [677, 388] width 19 height 22
click at [680, 496] on link "Download" at bounding box center [677, 499] width 19 height 22
click at [674, 606] on link "Download" at bounding box center [677, 609] width 19 height 22
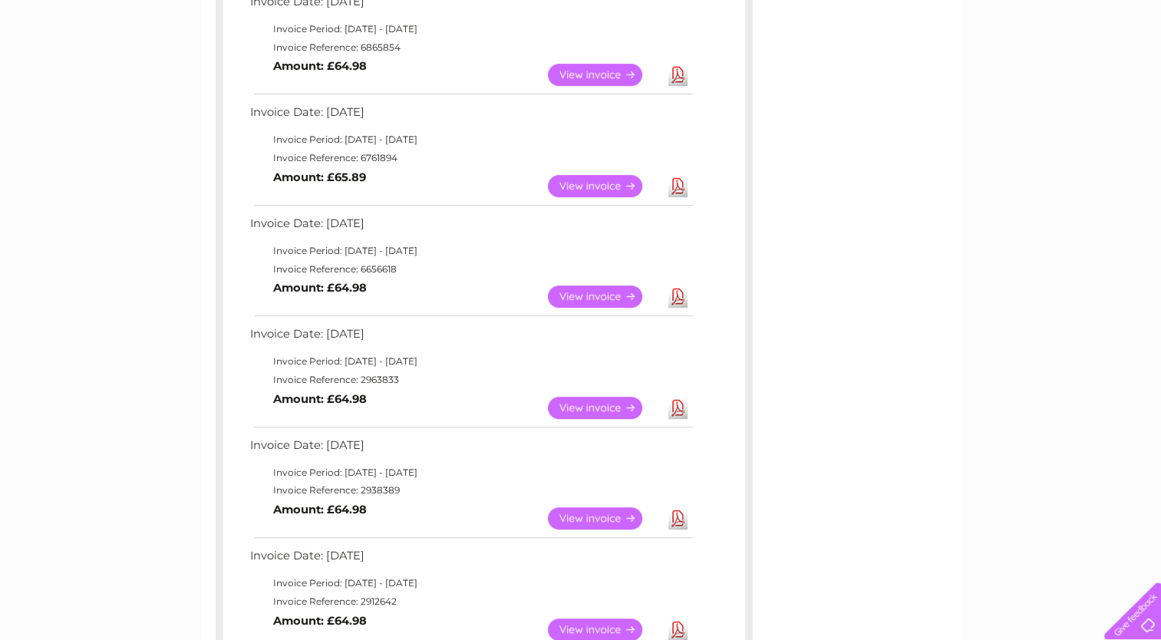
scroll to position [754, 0]
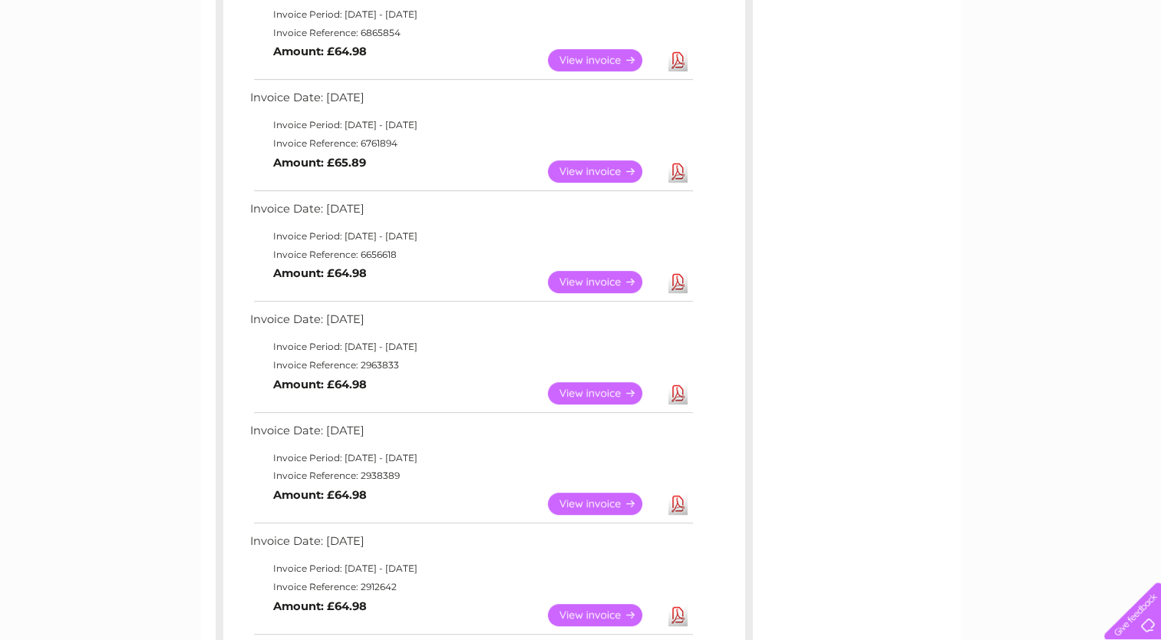
click at [677, 391] on link "Download" at bounding box center [677, 393] width 19 height 22
click at [676, 501] on link "Download" at bounding box center [677, 504] width 19 height 22
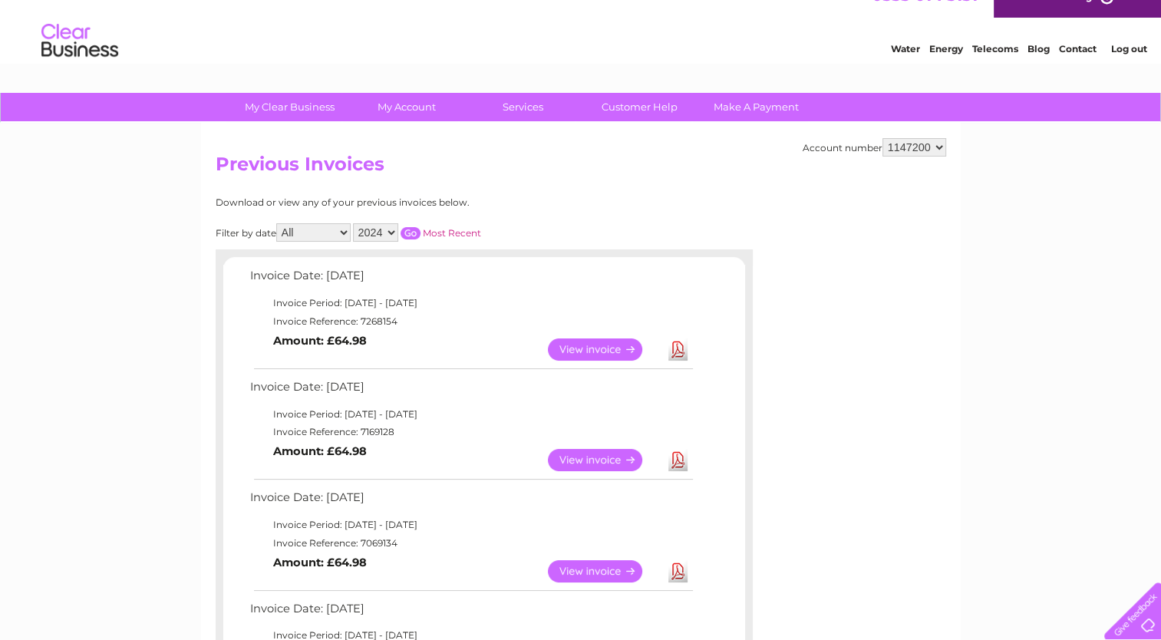
scroll to position [0, 0]
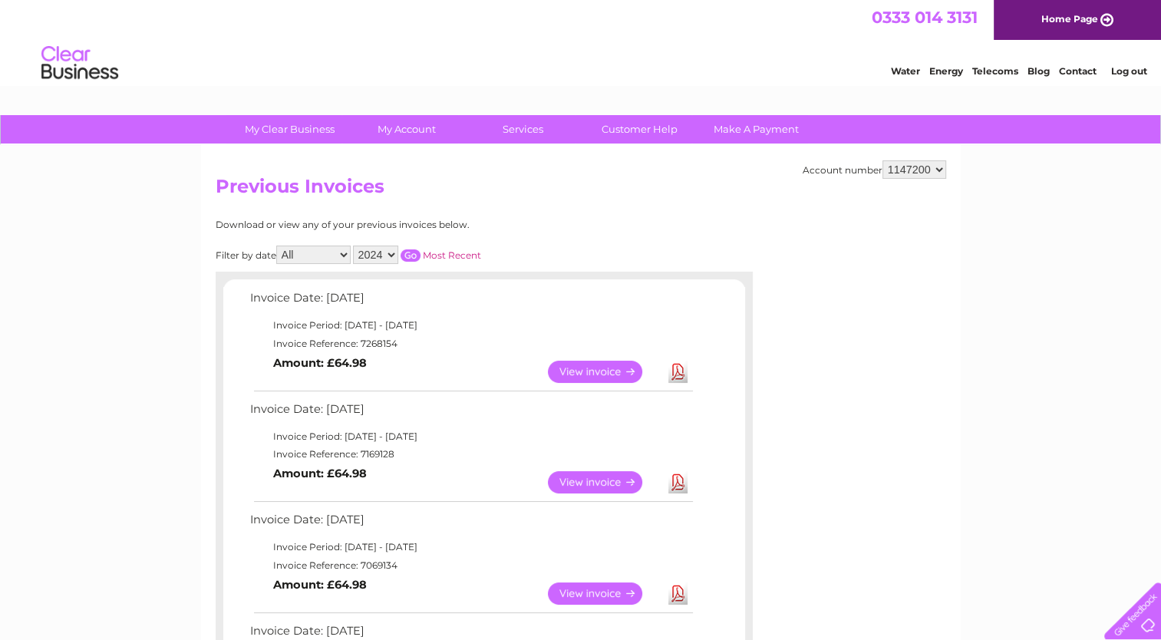
click at [393, 252] on select "2025 2024 2023 2022" at bounding box center [375, 255] width 45 height 18
select select "2025"
click at [354, 246] on select "2025 2024 2023 2022" at bounding box center [375, 255] width 45 height 18
click at [408, 251] on input "button" at bounding box center [410, 255] width 20 height 12
click at [414, 256] on input "button" at bounding box center [410, 255] width 20 height 12
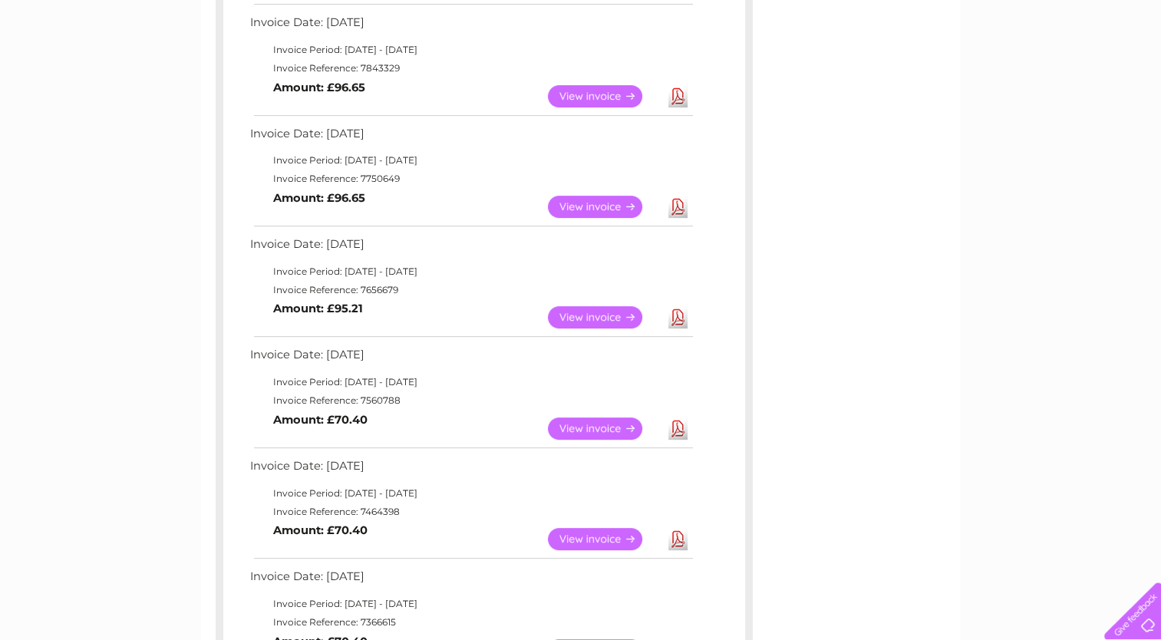
scroll to position [498, 0]
click at [674, 422] on link "Download" at bounding box center [677, 428] width 19 height 22
click at [678, 535] on link "Download" at bounding box center [677, 538] width 19 height 22
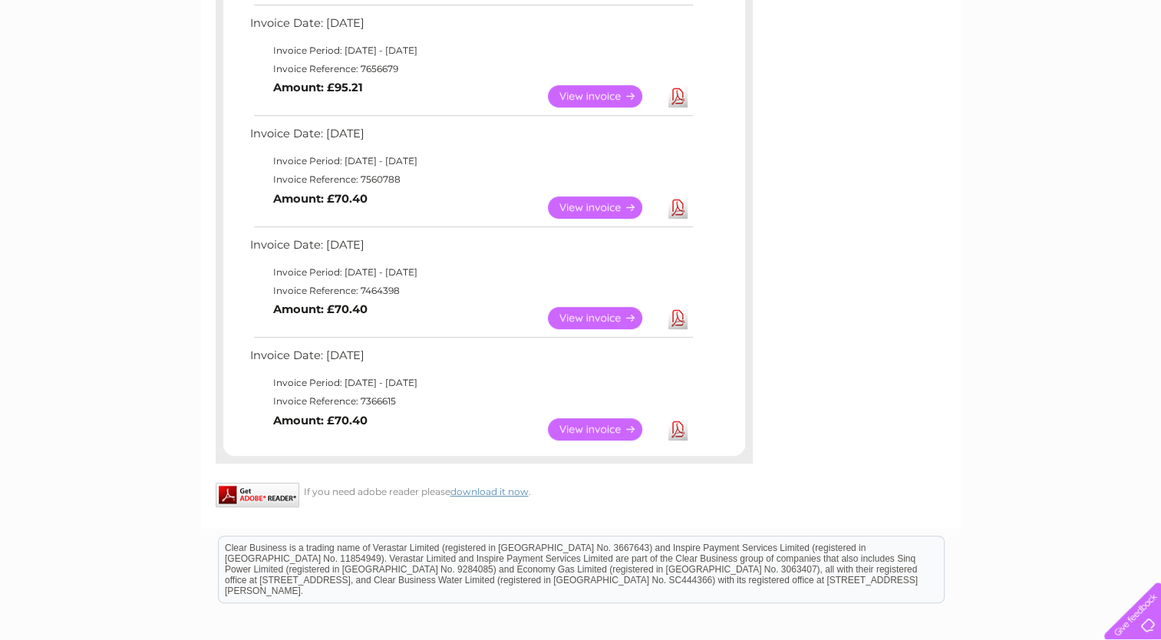
scroll to position [719, 0]
click at [671, 432] on link "Download" at bounding box center [677, 428] width 19 height 22
click at [605, 422] on link "View" at bounding box center [604, 428] width 113 height 22
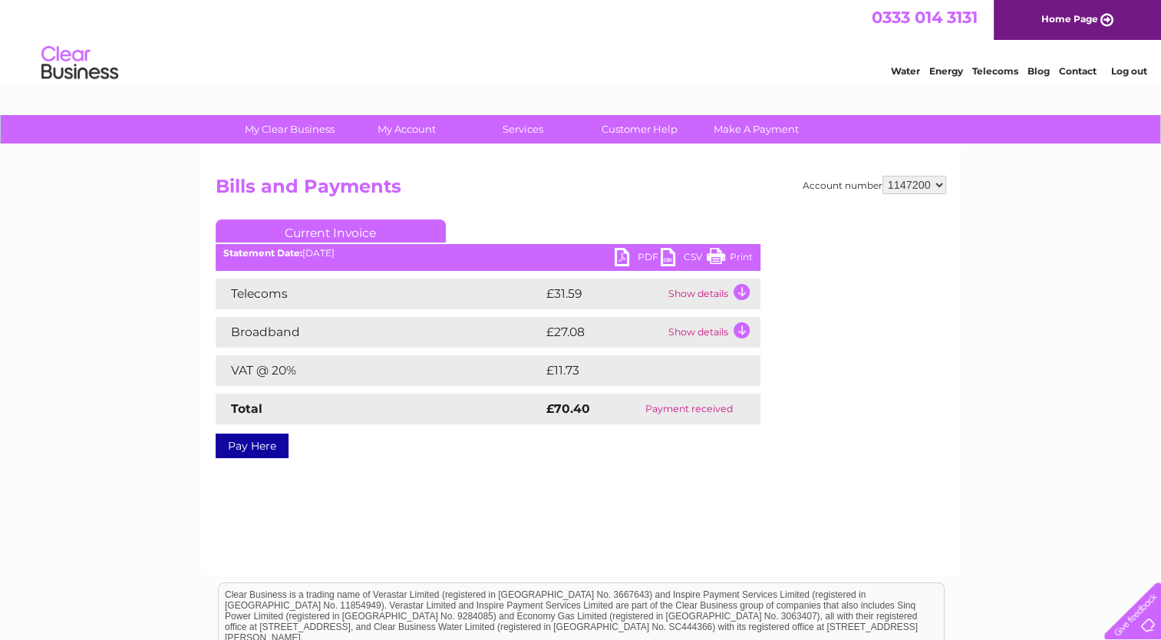
click at [732, 334] on td "Show details" at bounding box center [712, 332] width 96 height 31
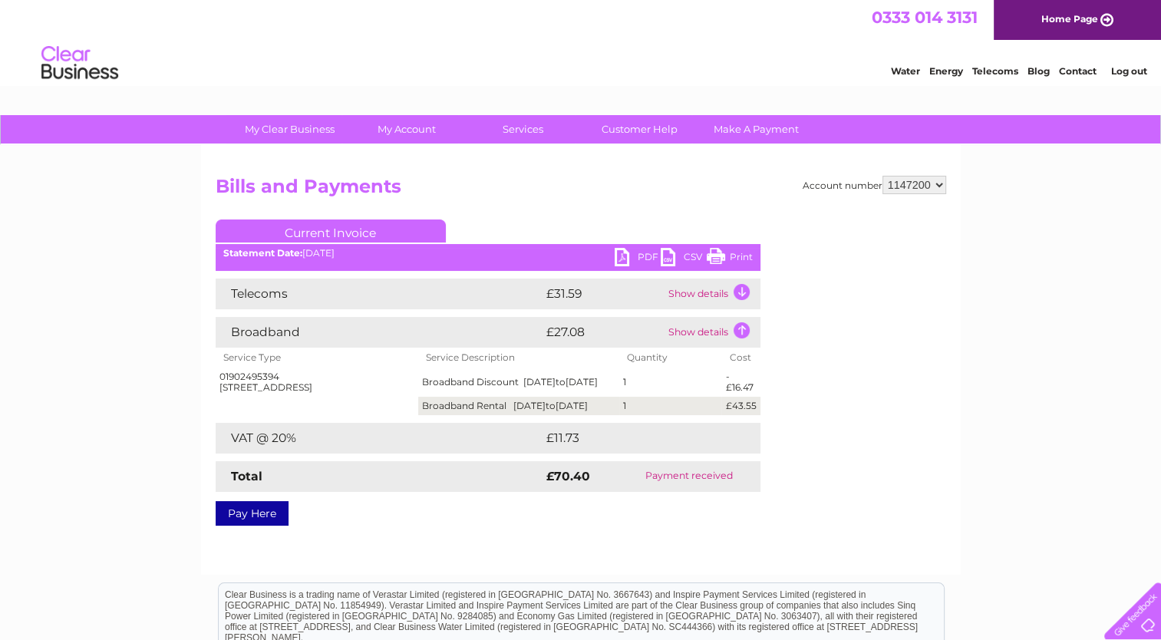
click at [739, 300] on td "Show details" at bounding box center [712, 293] width 96 height 31
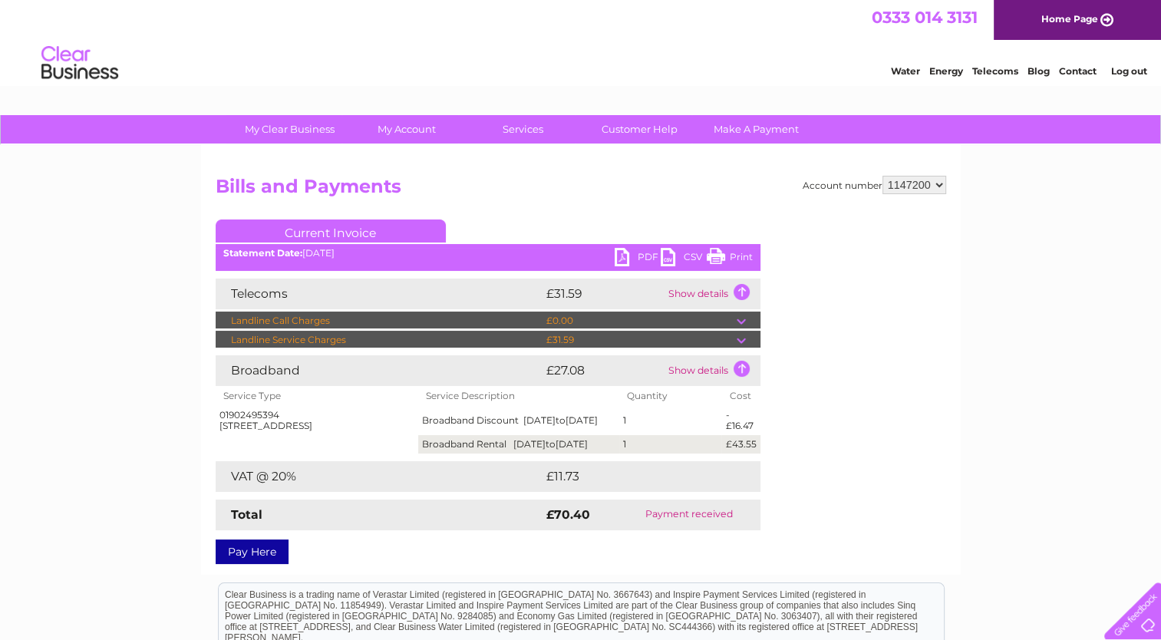
click at [739, 292] on td "Show details" at bounding box center [712, 293] width 96 height 31
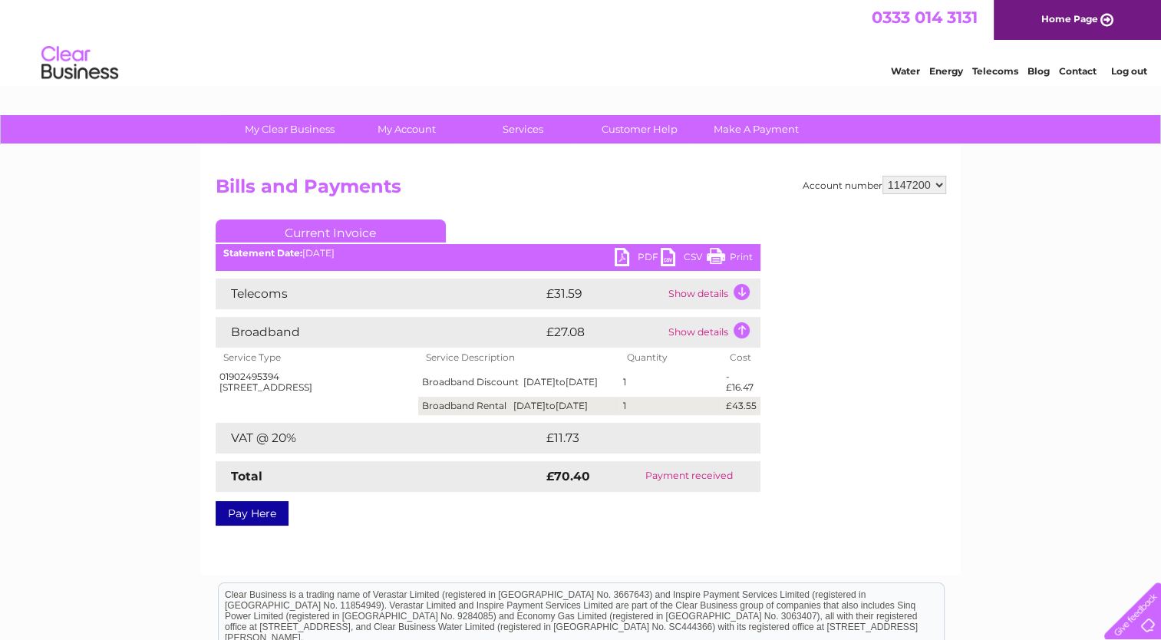
click at [740, 321] on td "Show details" at bounding box center [712, 332] width 96 height 31
